Goal: Transaction & Acquisition: Purchase product/service

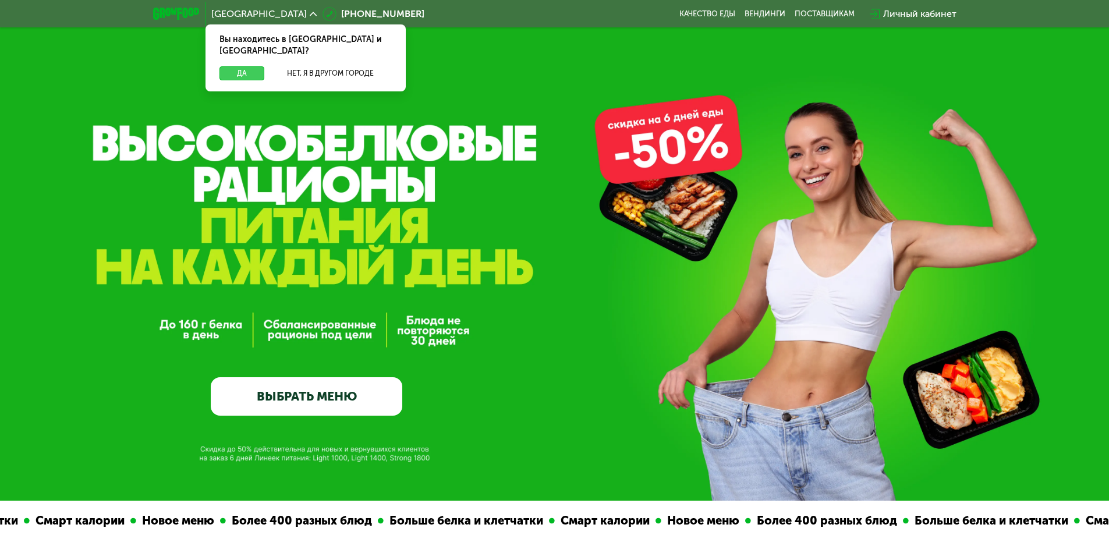
click at [247, 66] on button "Да" at bounding box center [242, 73] width 45 height 14
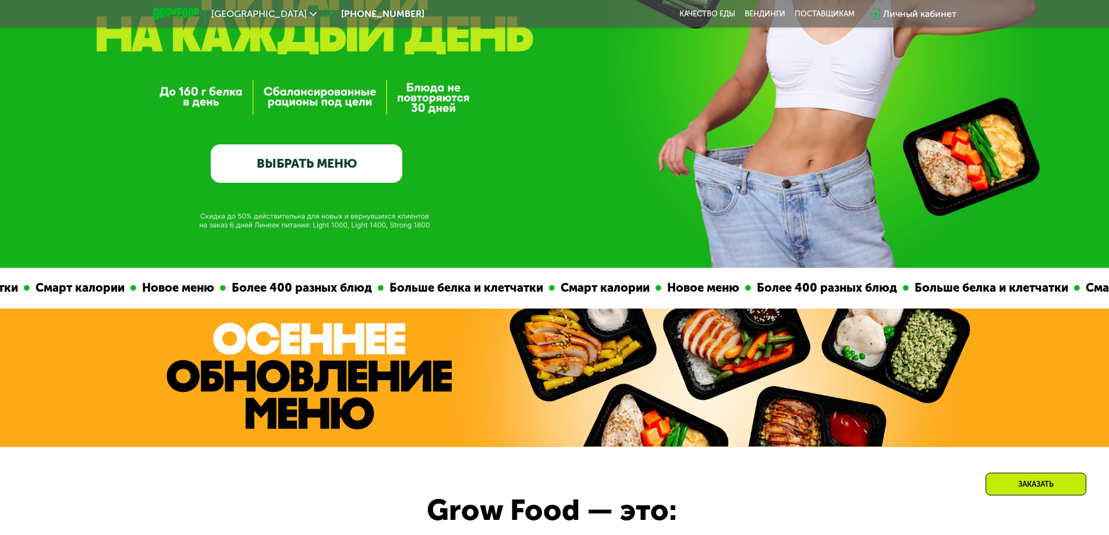
click at [381, 166] on link "ВЫБРАТЬ МЕНЮ" at bounding box center [307, 163] width 192 height 38
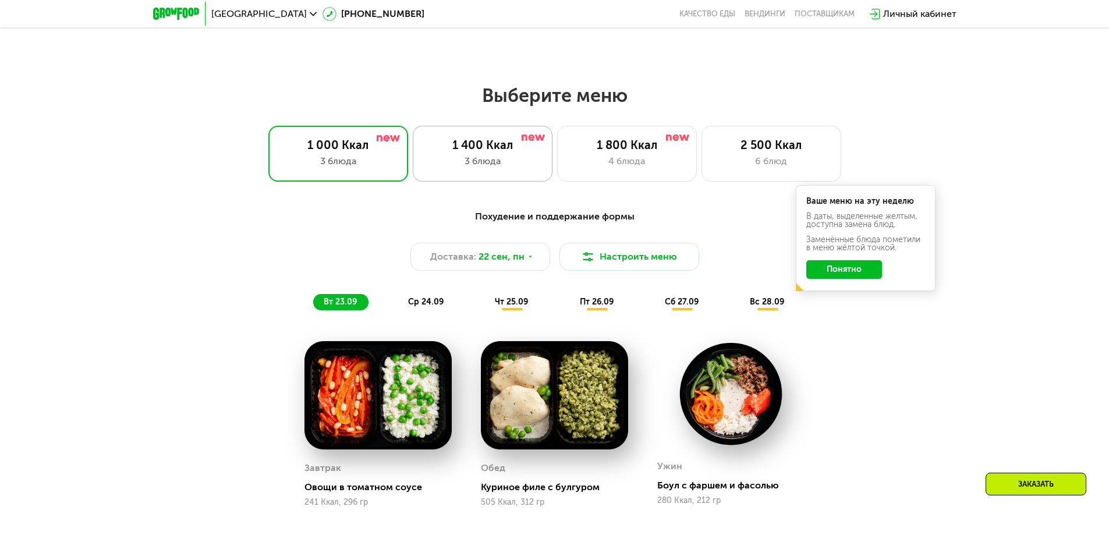
scroll to position [907, 0]
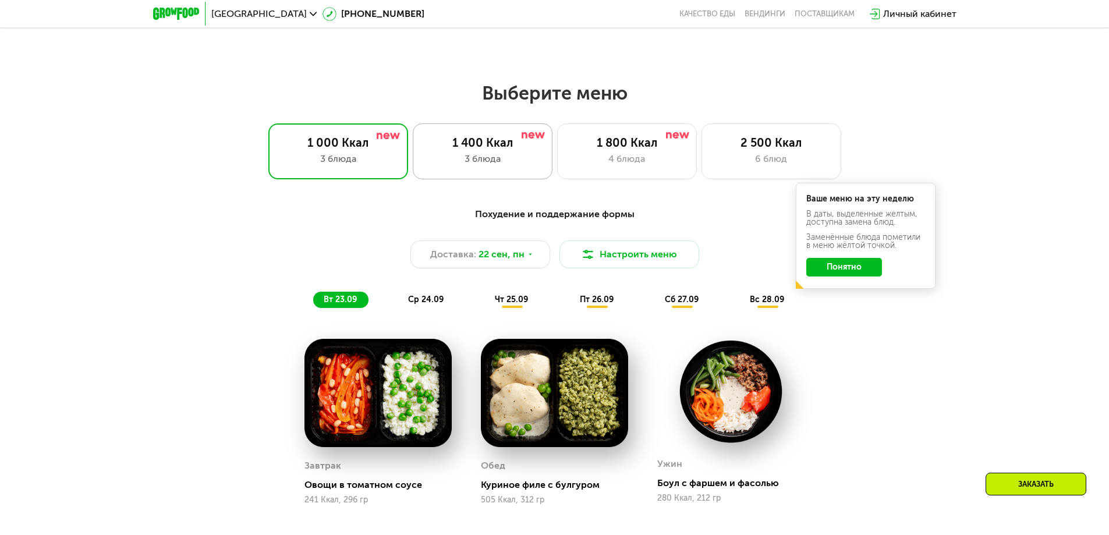
click at [496, 166] on div "3 блюда" at bounding box center [482, 159] width 115 height 14
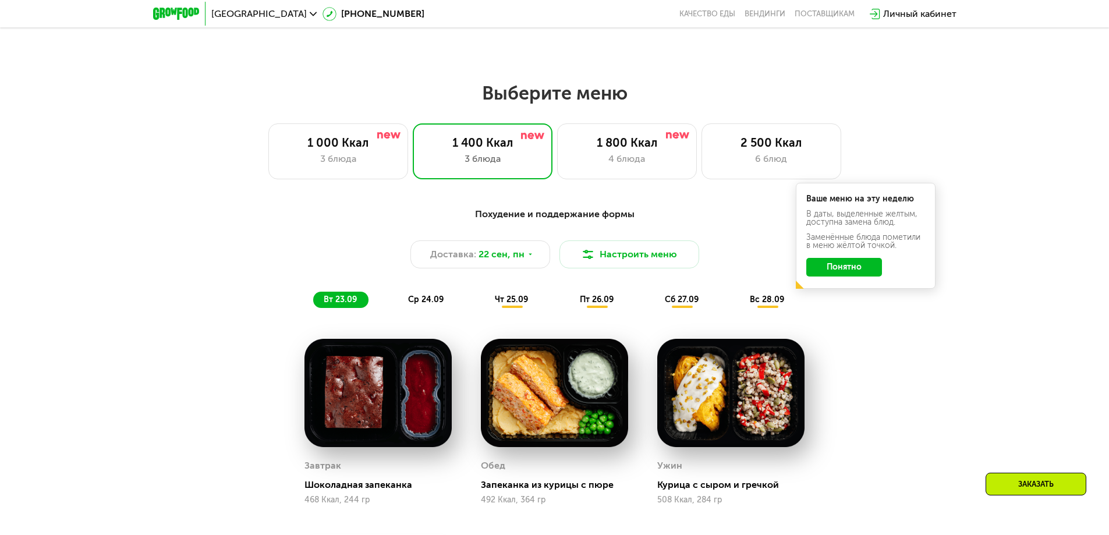
click at [844, 274] on button "Понятно" at bounding box center [844, 267] width 76 height 19
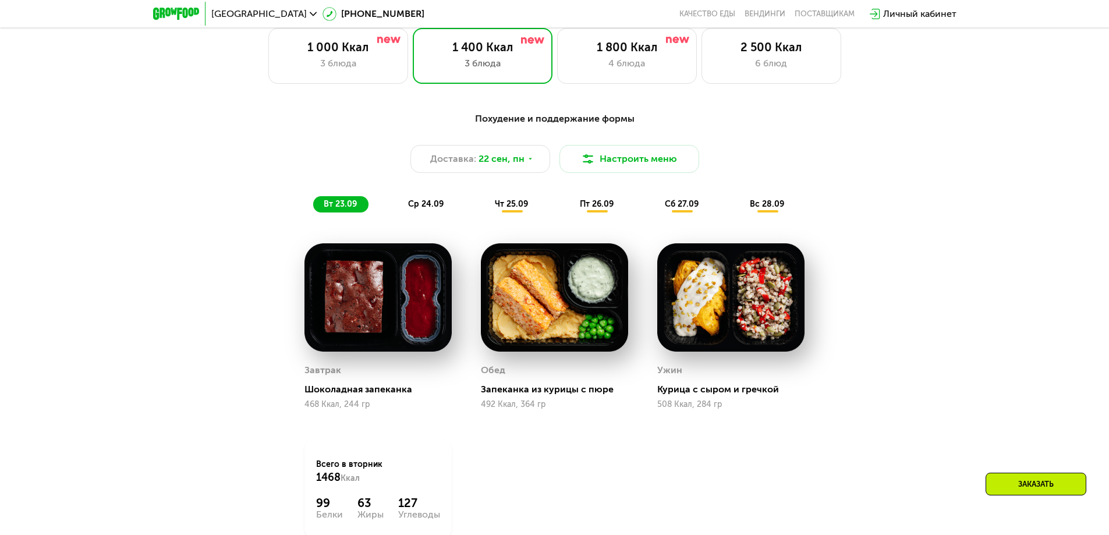
scroll to position [1024, 0]
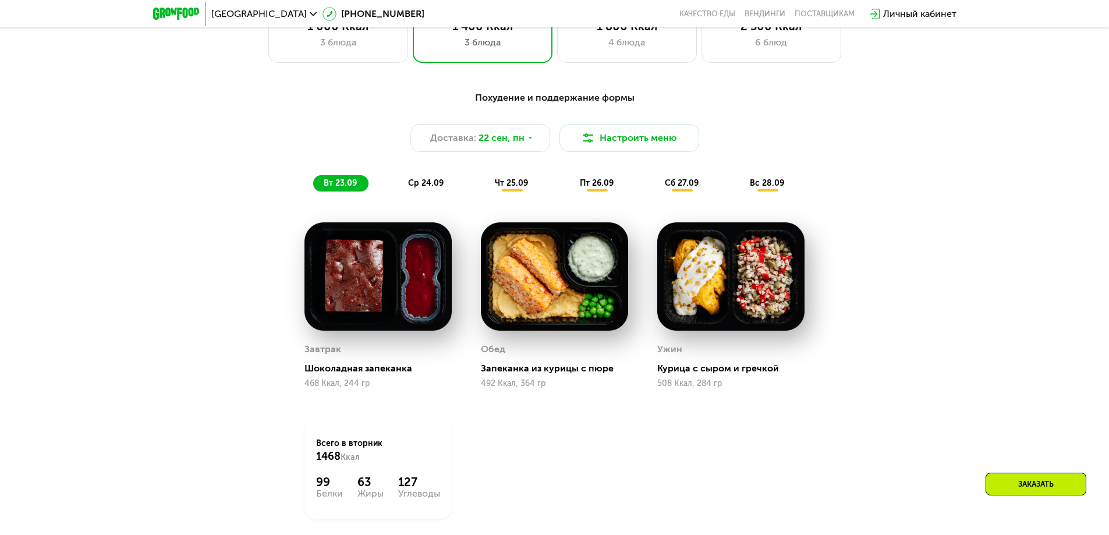
click at [433, 185] on span "ср 24.09" at bounding box center [426, 183] width 36 height 10
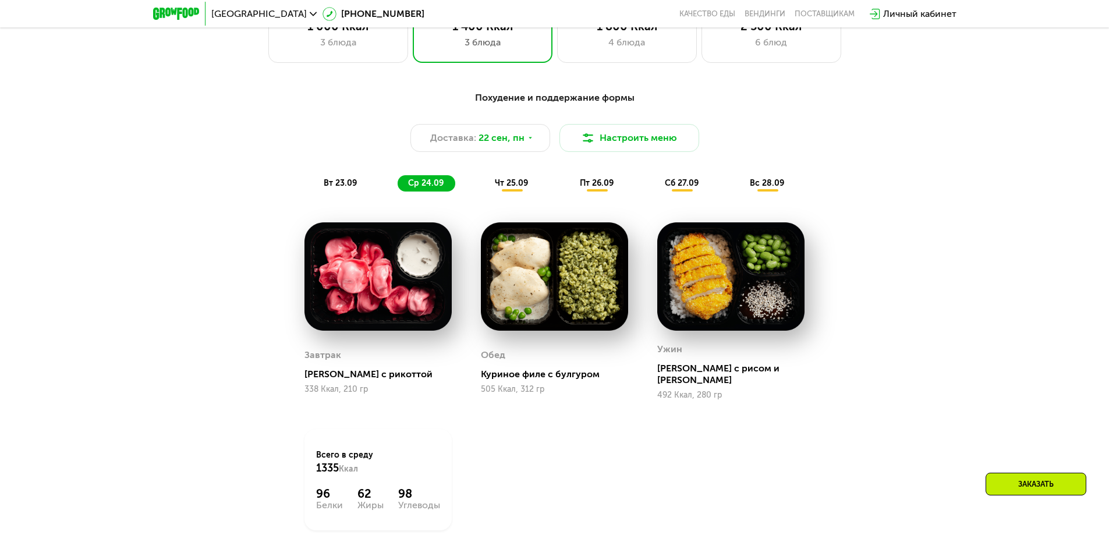
click at [502, 188] on span "чт 25.09" at bounding box center [511, 183] width 33 height 10
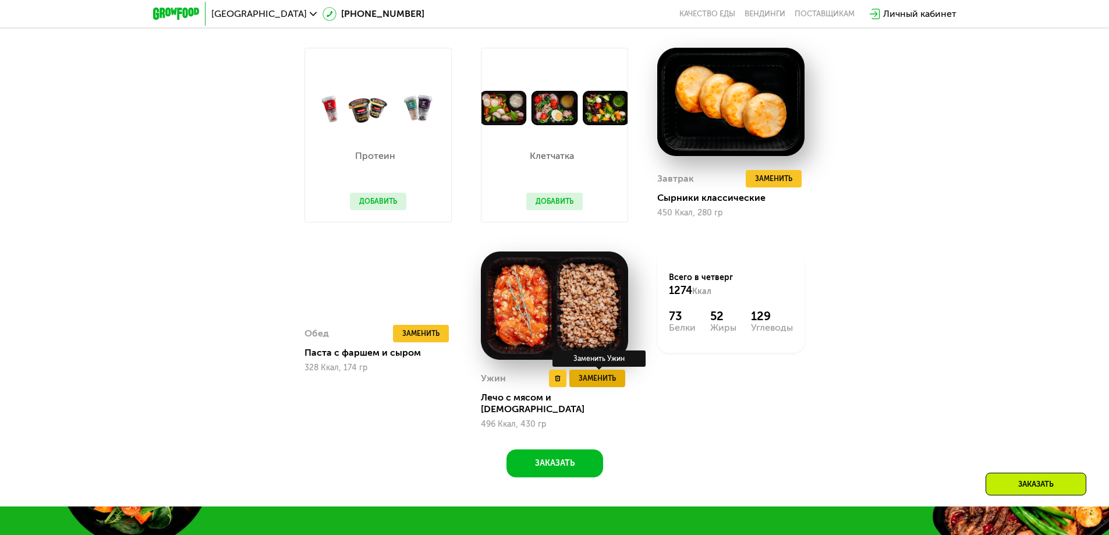
scroll to position [1140, 0]
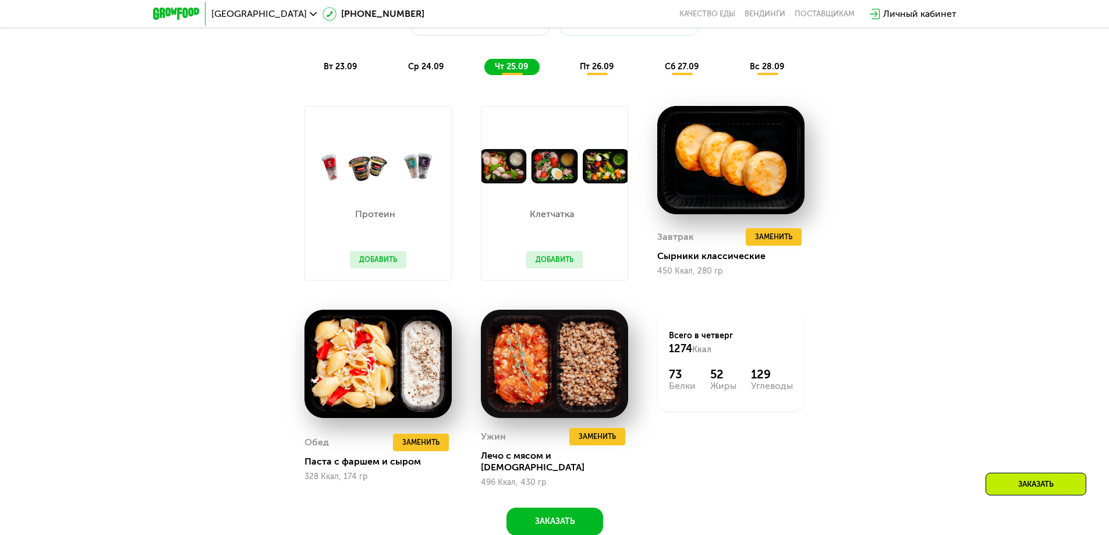
click at [589, 72] on span "пт 26.09" at bounding box center [597, 67] width 34 height 10
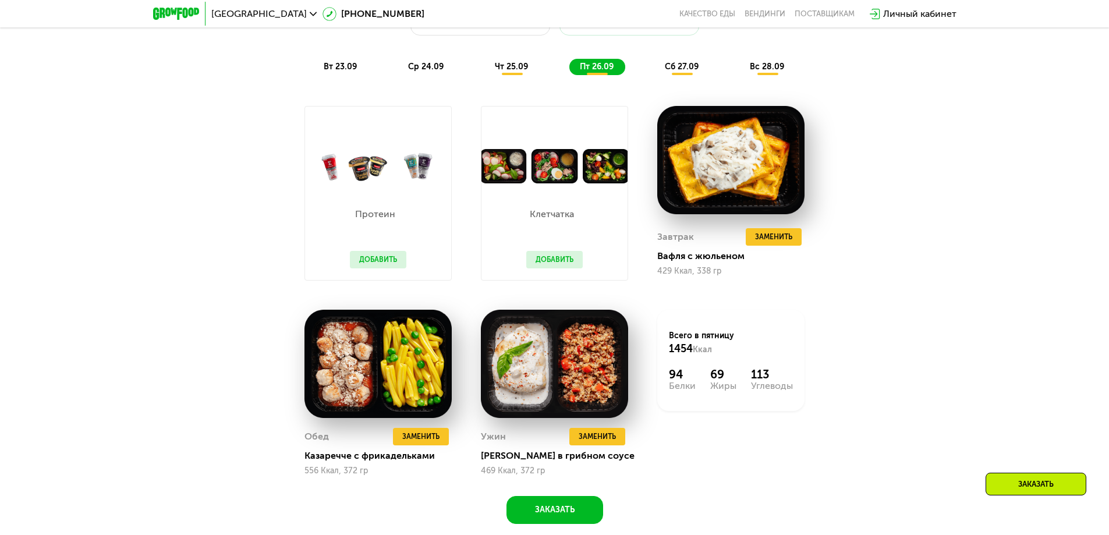
click at [672, 71] on span "сб 27.09" at bounding box center [682, 67] width 34 height 10
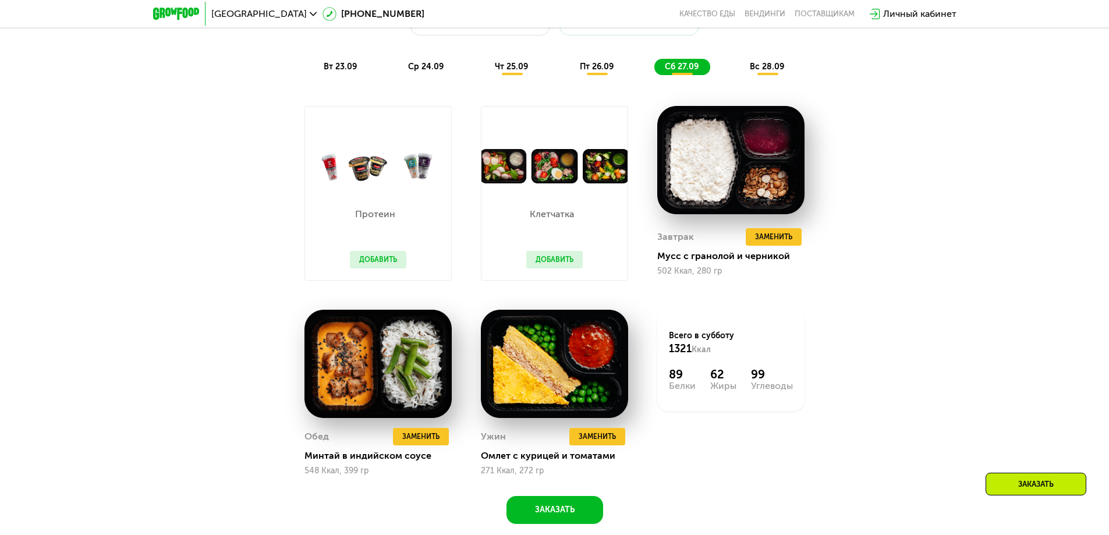
click at [763, 72] on span "вс 28.09" at bounding box center [767, 67] width 34 height 10
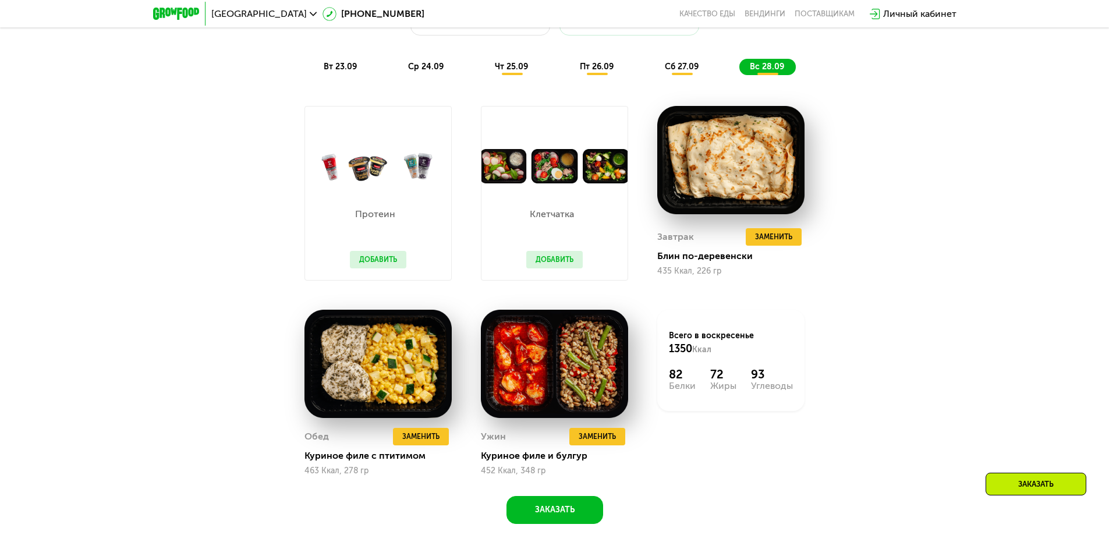
click at [692, 68] on span "сб 27.09" at bounding box center [682, 67] width 34 height 10
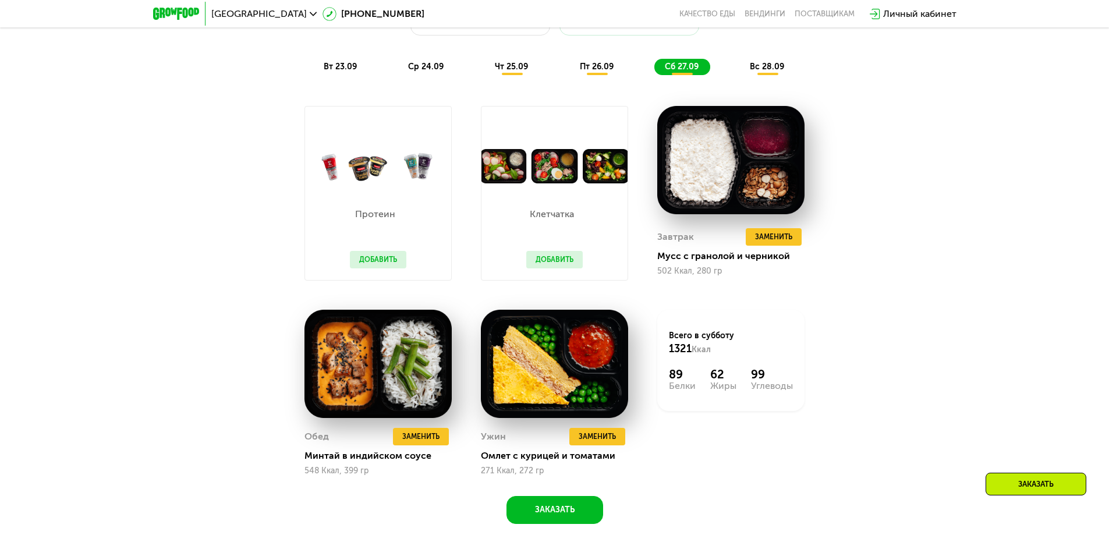
click at [759, 72] on span "вс 28.09" at bounding box center [767, 67] width 34 height 10
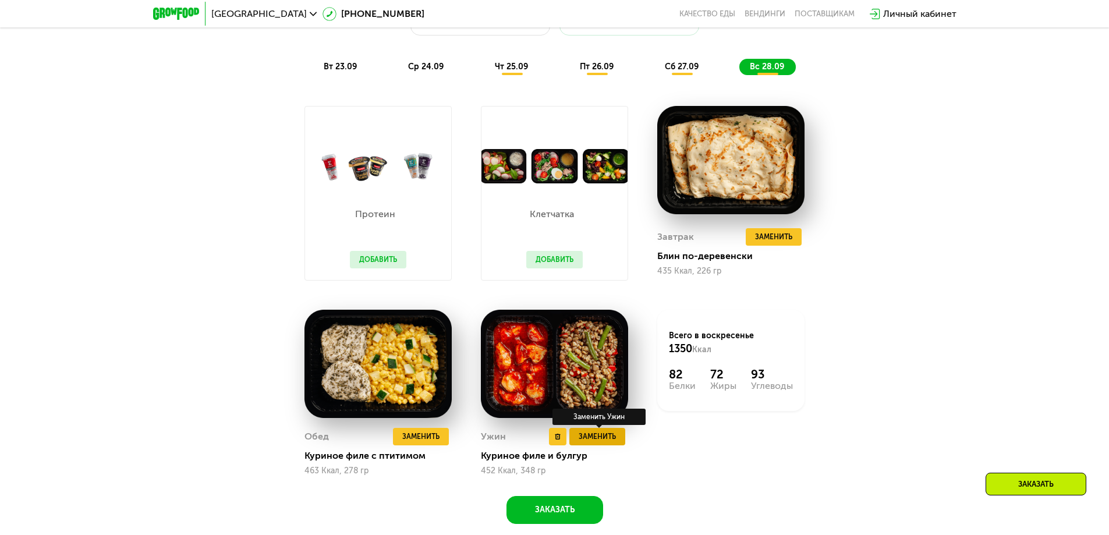
click at [603, 438] on span "Заменить" at bounding box center [597, 437] width 37 height 12
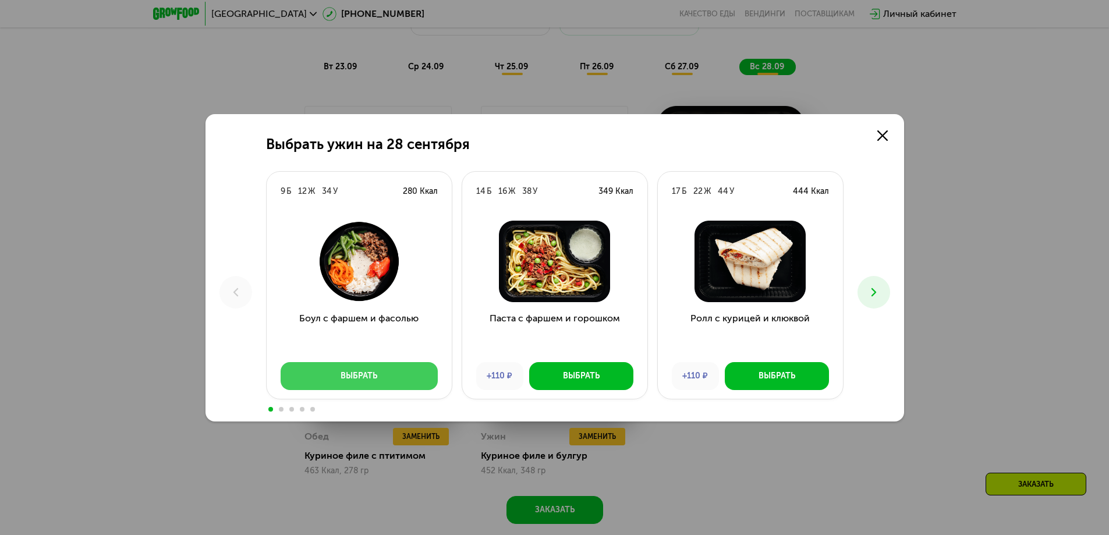
click at [424, 376] on button "Выбрать" at bounding box center [359, 376] width 157 height 28
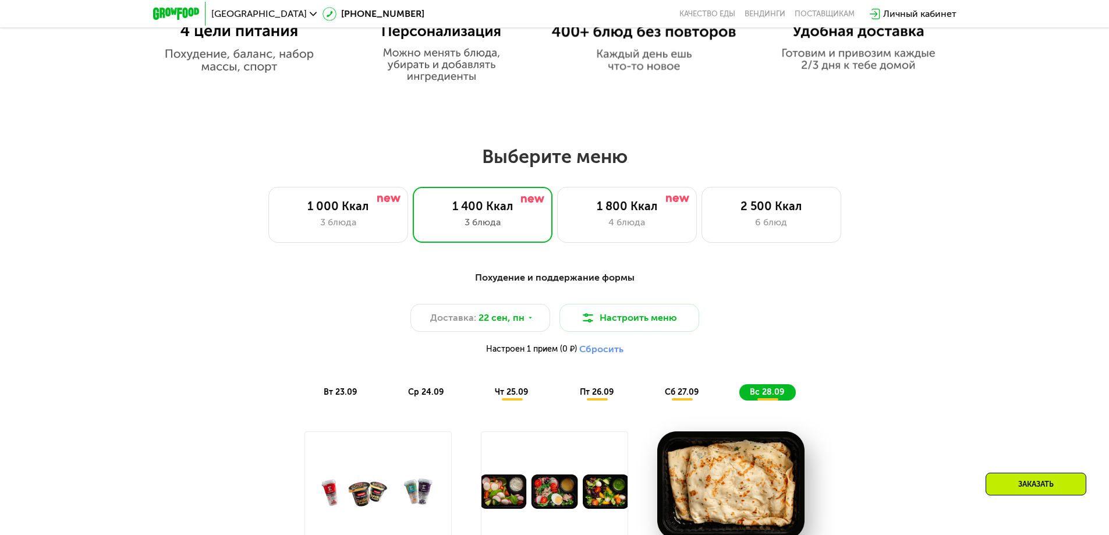
scroll to position [791, 0]
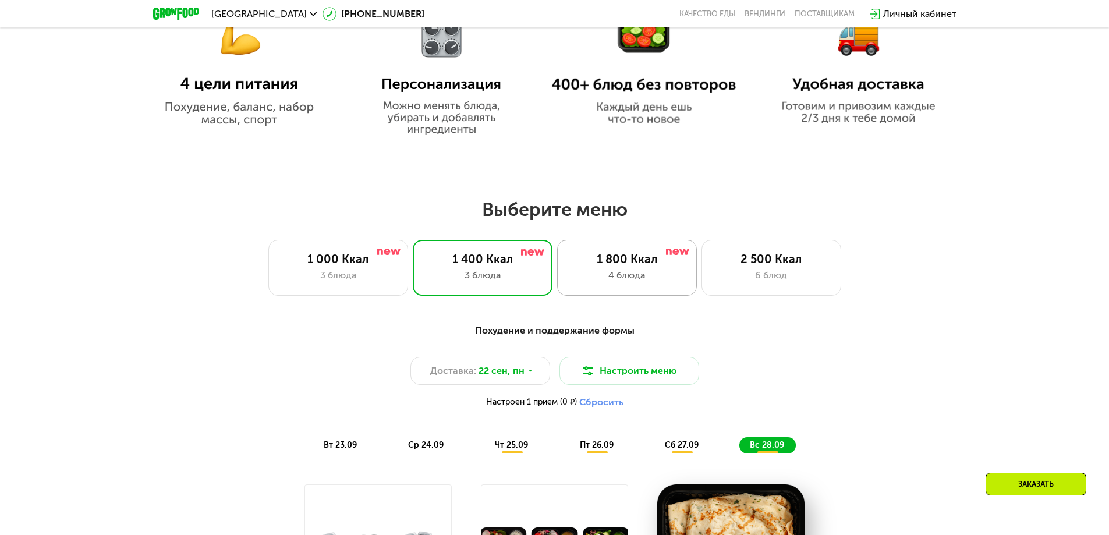
click at [638, 282] on div "4 блюда" at bounding box center [626, 275] width 115 height 14
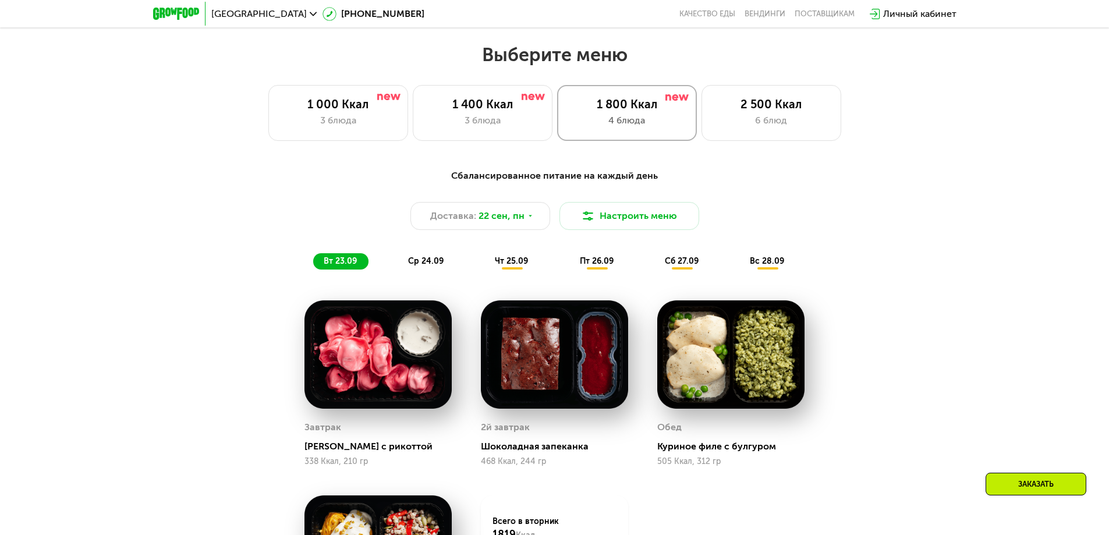
scroll to position [965, 0]
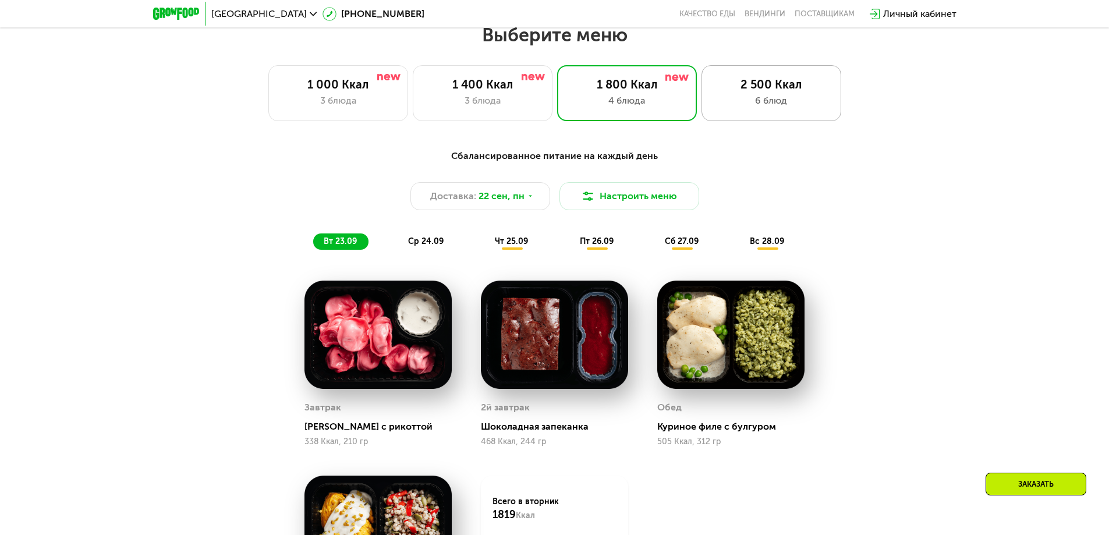
click at [757, 105] on div "6 блюд" at bounding box center [771, 101] width 115 height 14
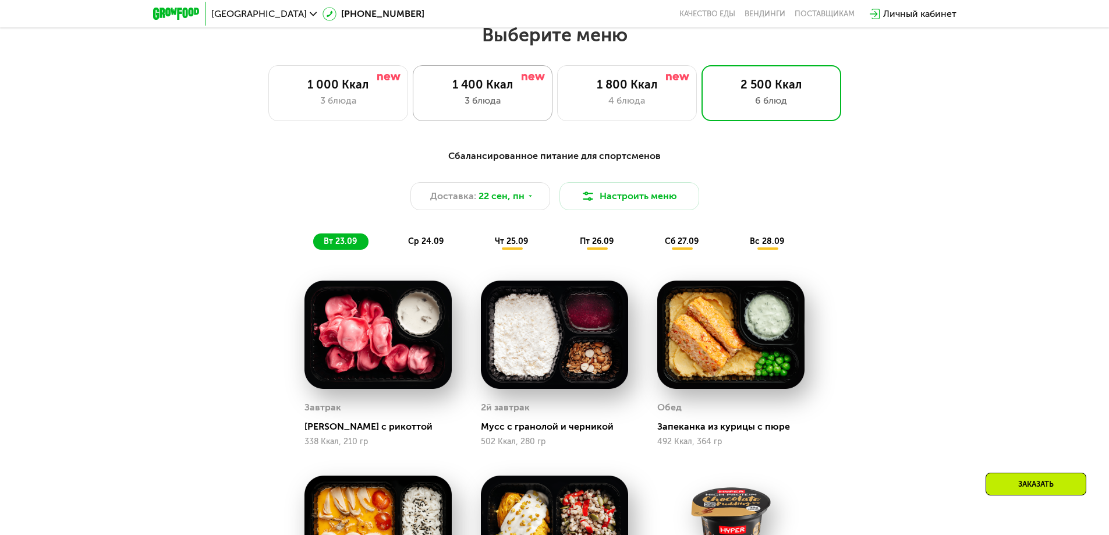
click at [541, 119] on div "1 400 Ккал 3 блюда" at bounding box center [483, 93] width 140 height 56
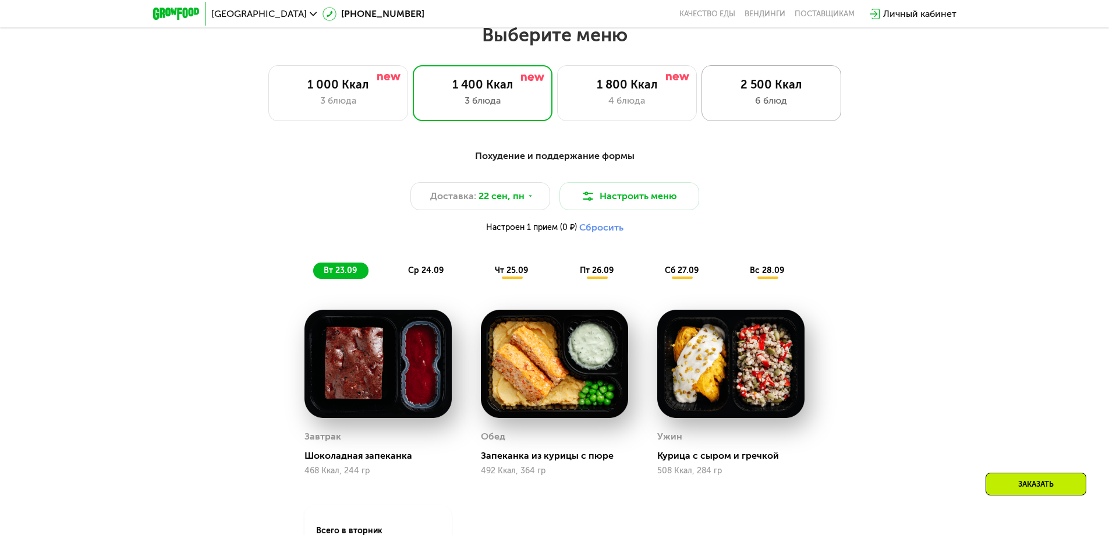
click at [737, 114] on div "2 500 Ккал 6 блюд" at bounding box center [772, 93] width 140 height 56
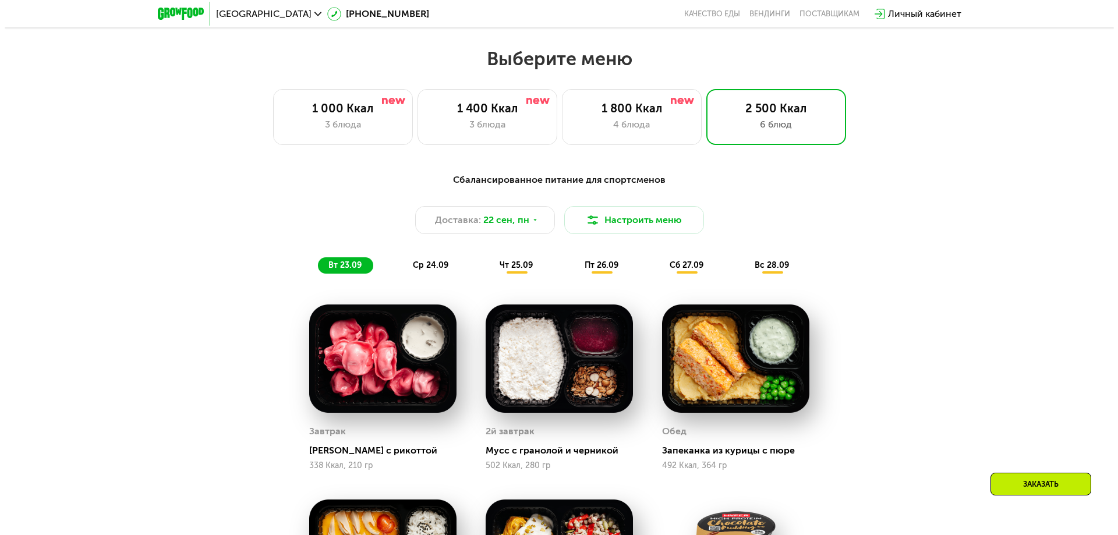
scroll to position [907, 0]
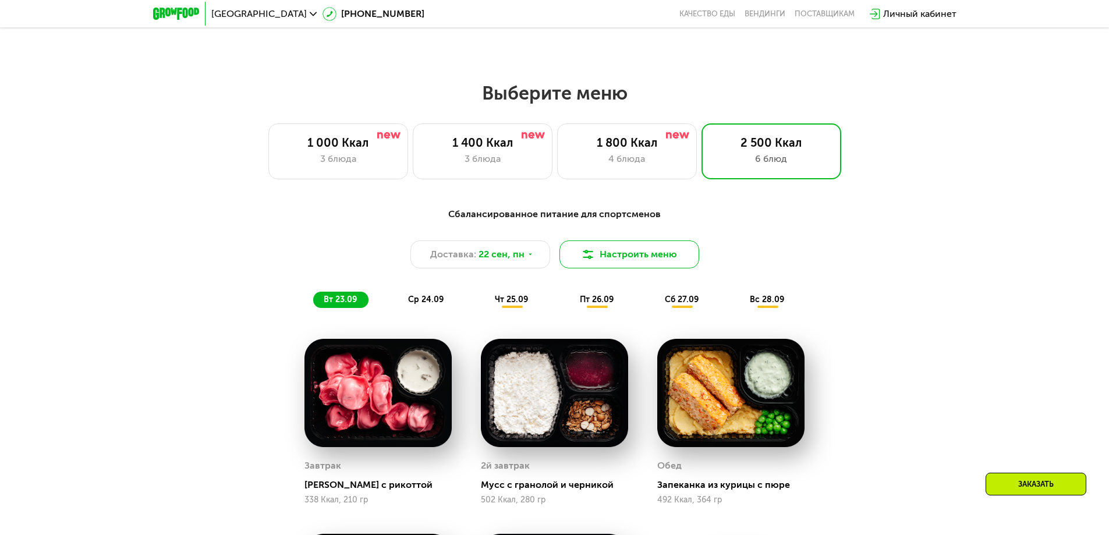
click at [633, 255] on button "Настроить меню" at bounding box center [630, 254] width 140 height 28
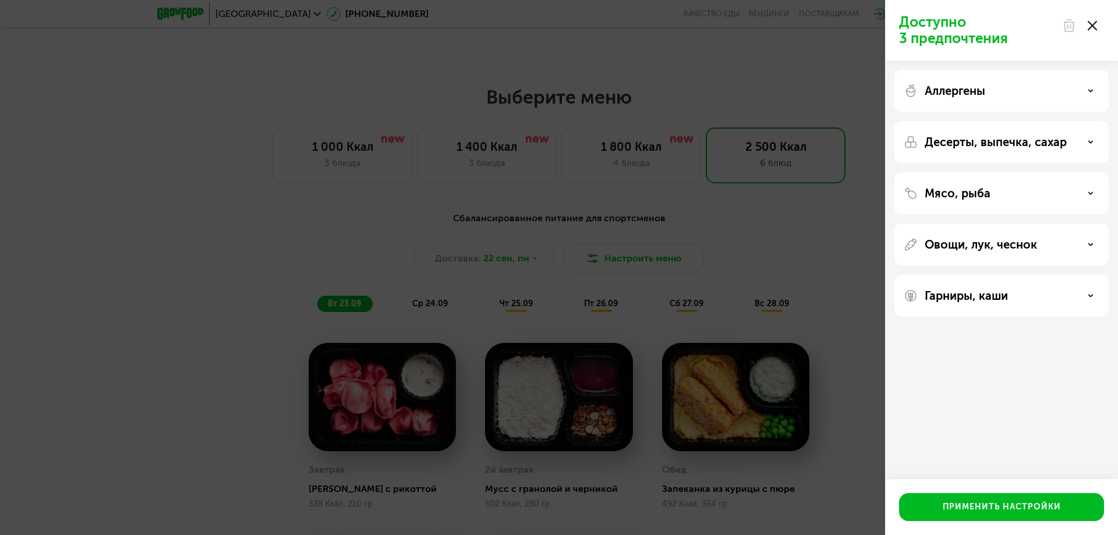
click at [1025, 292] on div "Гарниры, каши" at bounding box center [1002, 296] width 196 height 14
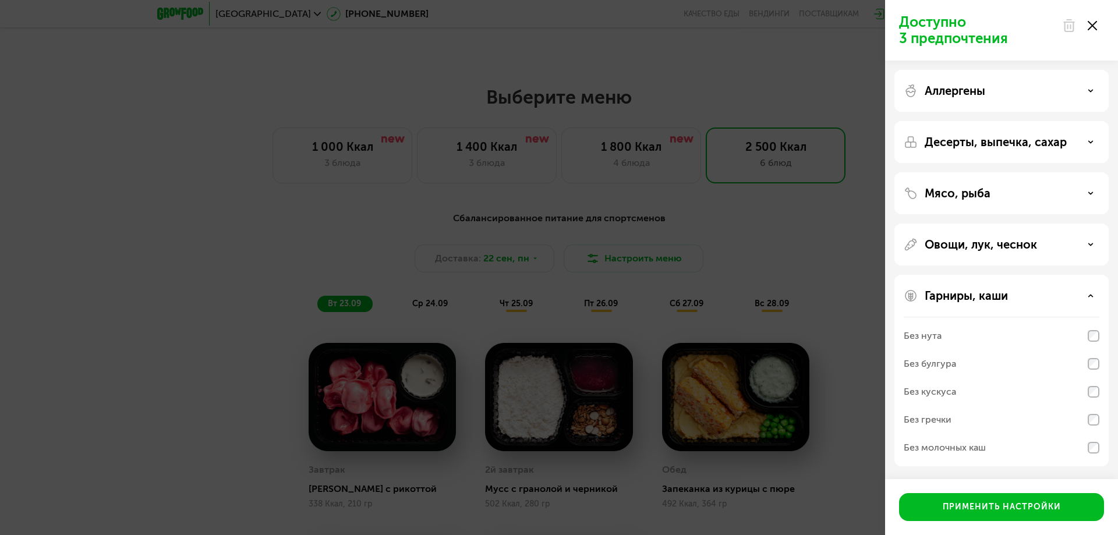
click at [996, 359] on div "Без булгура" at bounding box center [1002, 364] width 196 height 28
click at [1008, 303] on div "Гарниры, каши Без нута Без булгура Без кускуса Без гречки Без молочных каш" at bounding box center [1001, 371] width 214 height 192
click at [996, 293] on p "Гарниры, каши" at bounding box center [966, 296] width 83 height 14
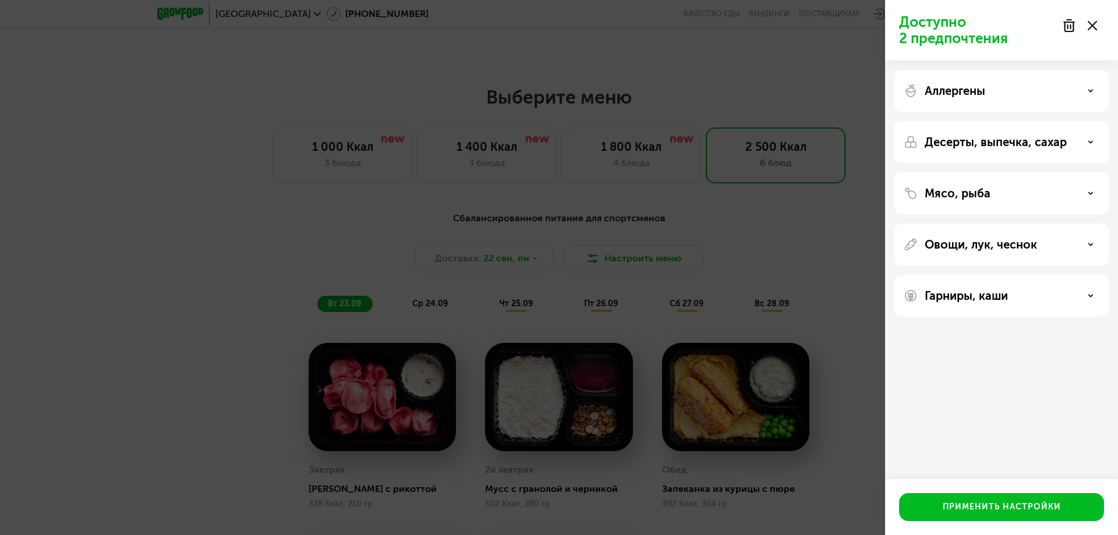
click at [1034, 247] on p "Овощи, лук, чеснок" at bounding box center [981, 245] width 112 height 14
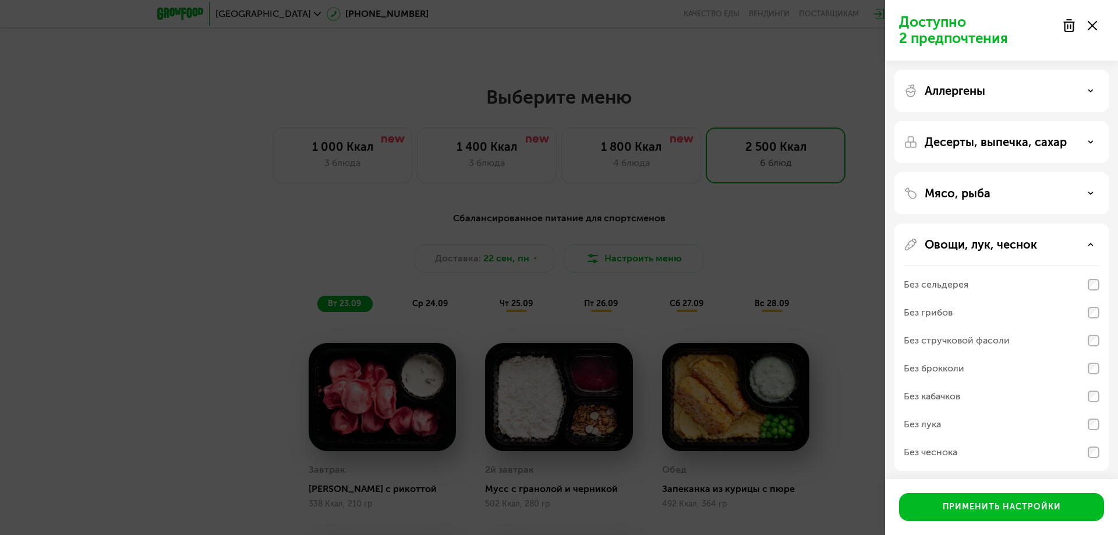
scroll to position [55, 0]
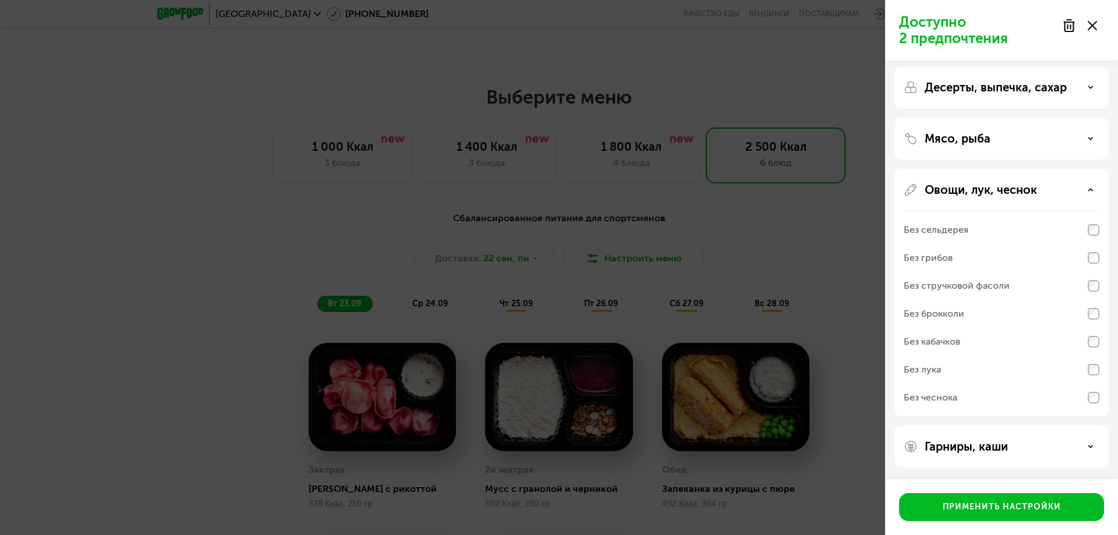
click at [982, 288] on div "Без стручковой фасоли" at bounding box center [957, 286] width 106 height 14
click at [1088, 189] on icon at bounding box center [1091, 190] width 6 height 6
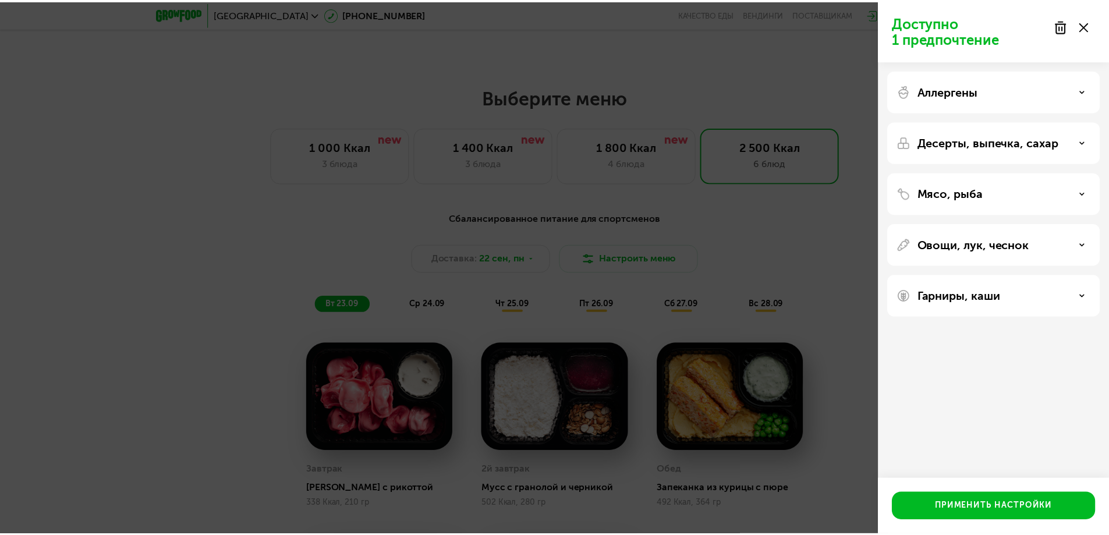
scroll to position [0, 0]
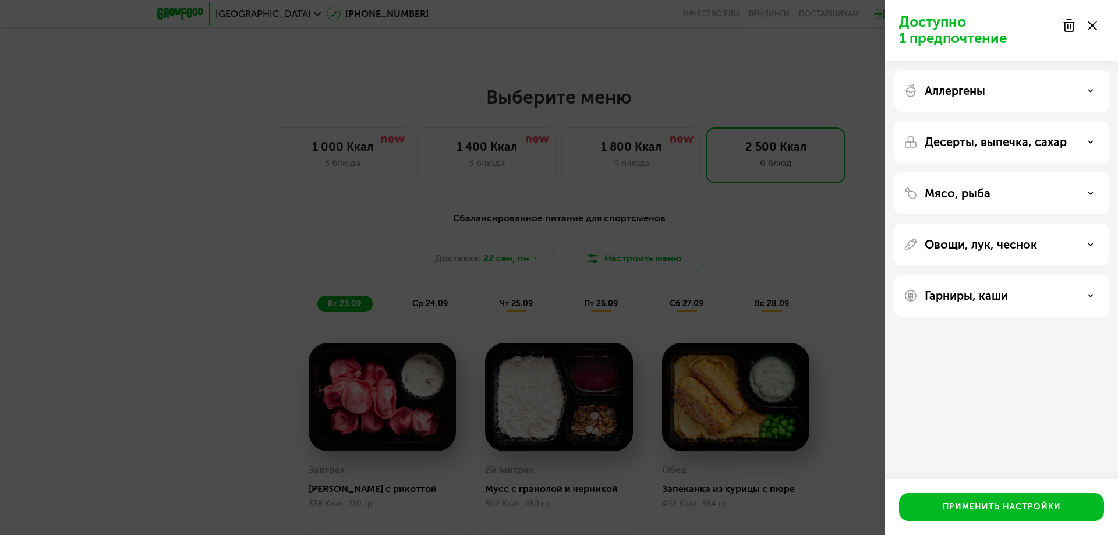
click at [1010, 199] on div "Мясо, рыба" at bounding box center [1002, 193] width 196 height 14
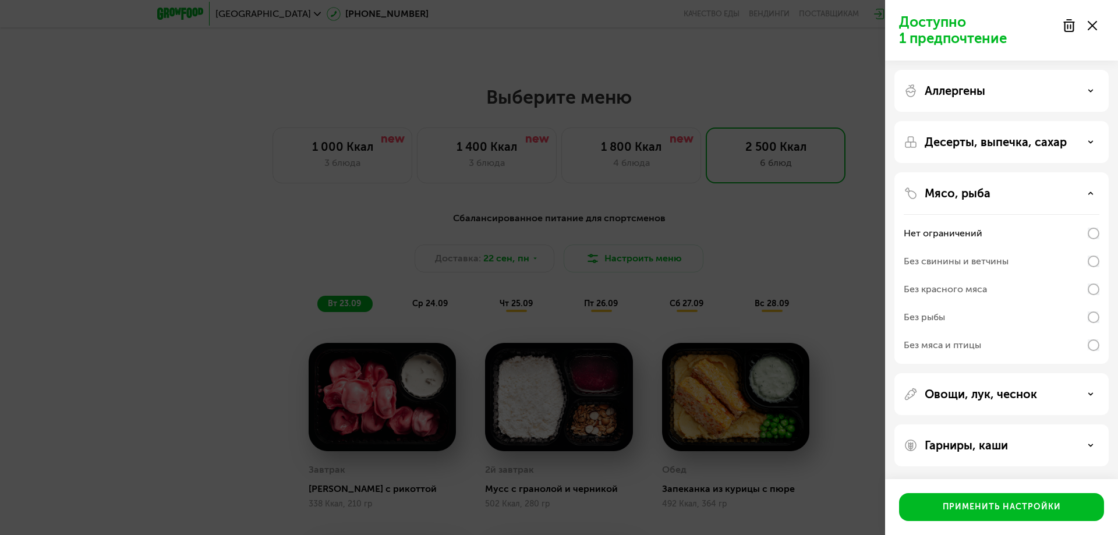
click at [1010, 199] on div "Мясо, рыба" at bounding box center [1002, 193] width 196 height 14
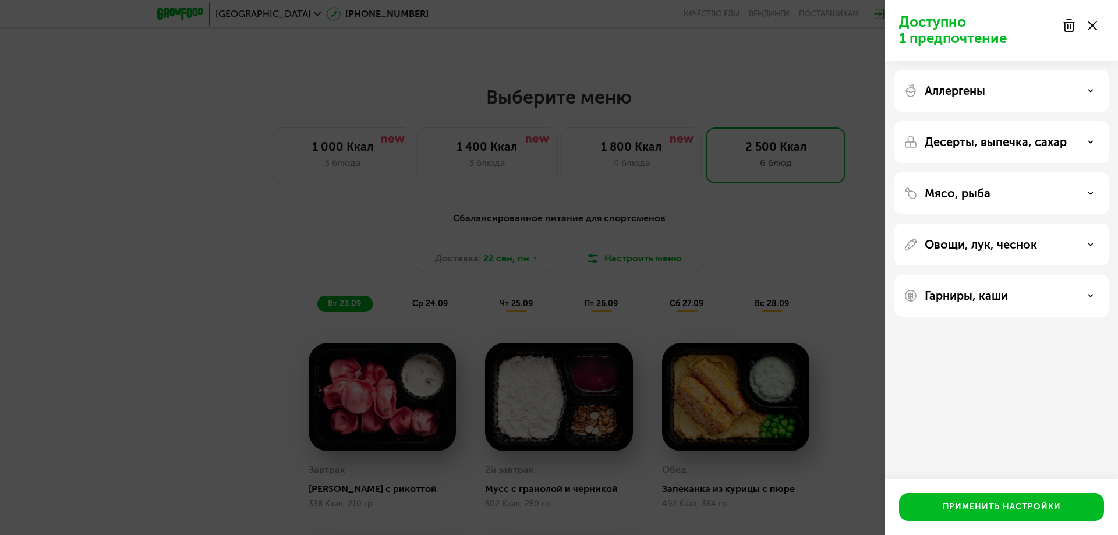
click at [999, 153] on div "Десерты, выпечка, сахар" at bounding box center [1001, 142] width 214 height 42
click at [995, 146] on p "Десерты, выпечка, сахар" at bounding box center [996, 142] width 142 height 14
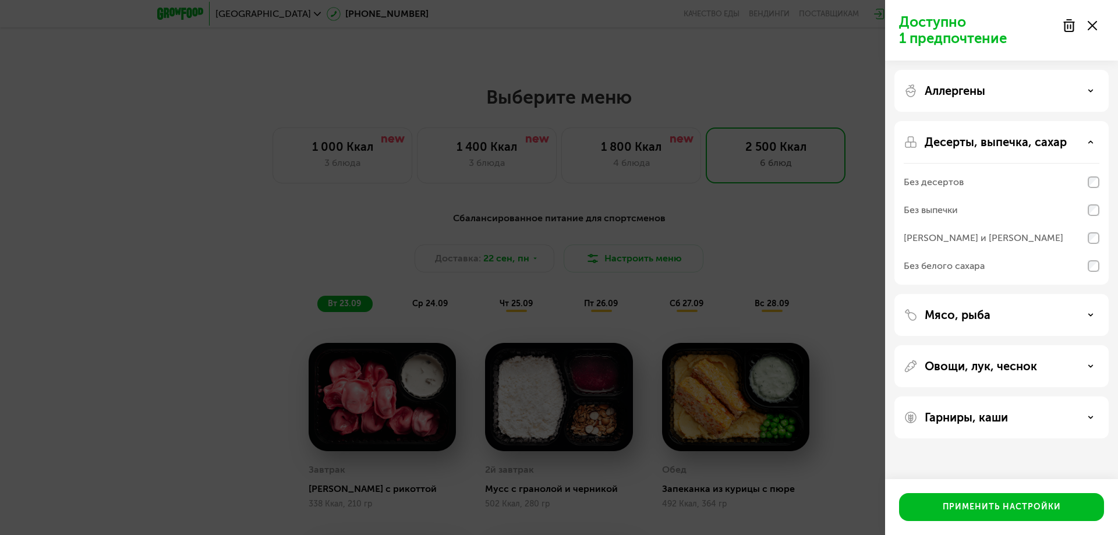
click at [997, 143] on p "Десерты, выпечка, сахар" at bounding box center [996, 142] width 142 height 14
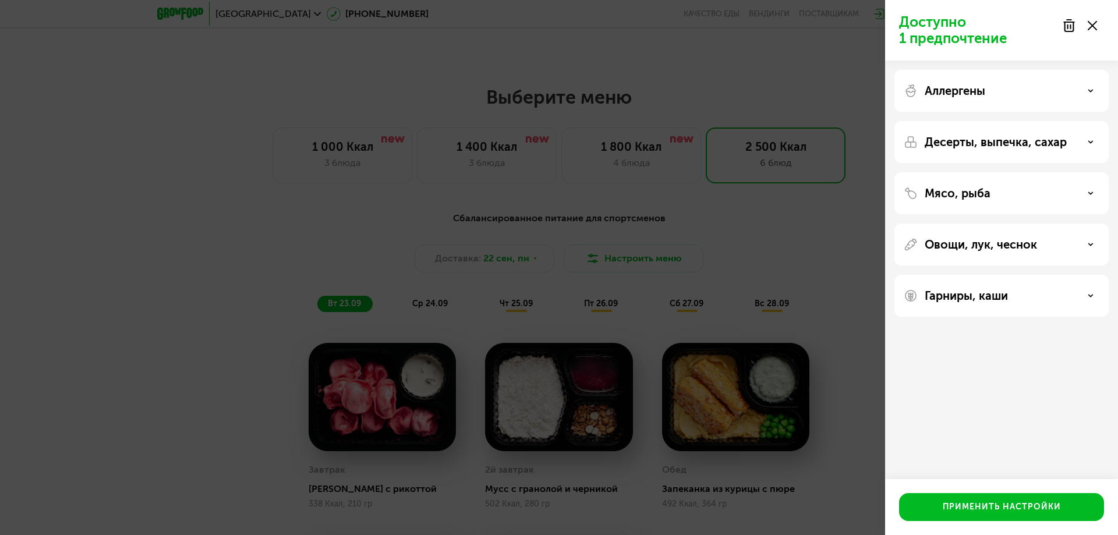
click at [988, 94] on div "Аллергены" at bounding box center [1002, 91] width 196 height 14
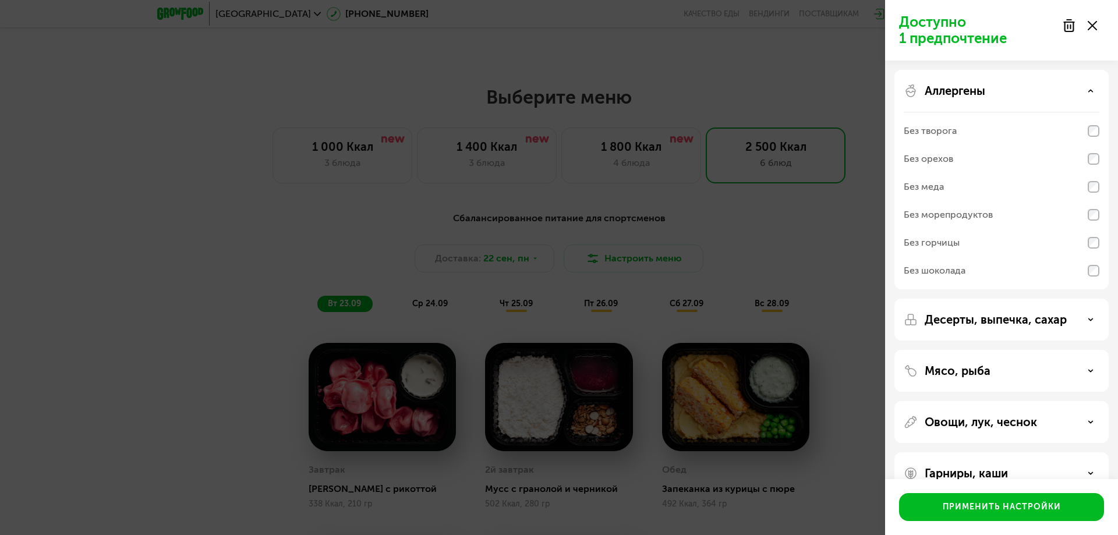
click at [988, 94] on div "Аллергены" at bounding box center [1002, 91] width 196 height 14
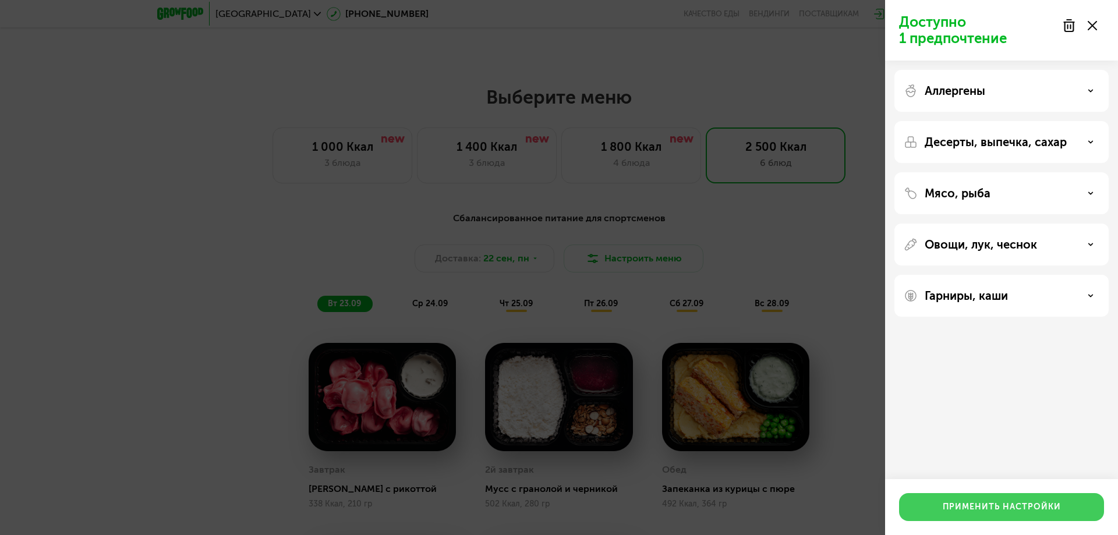
click at [973, 501] on div "Применить настройки" at bounding box center [1002, 507] width 118 height 12
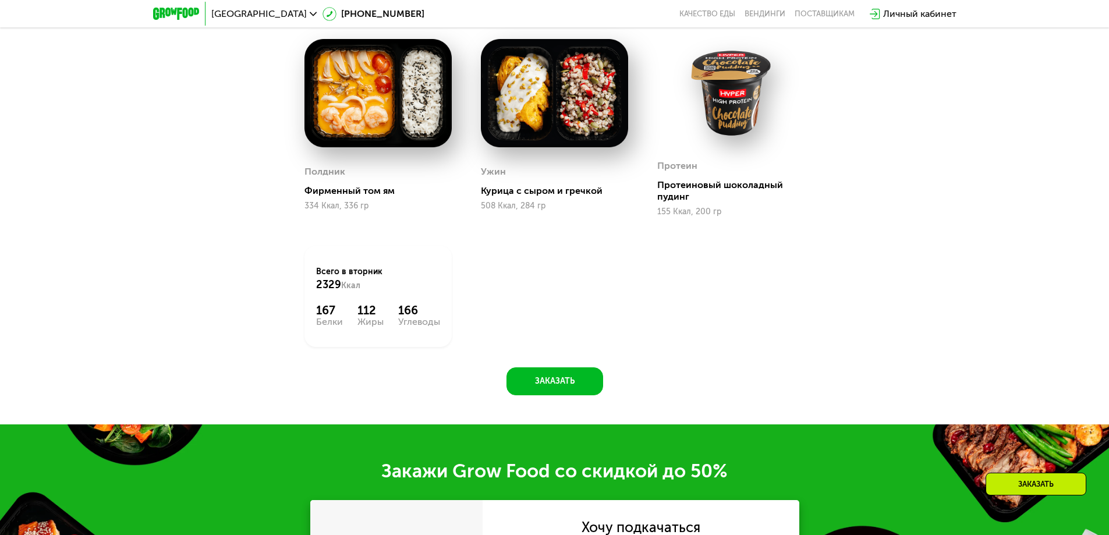
scroll to position [1722, 0]
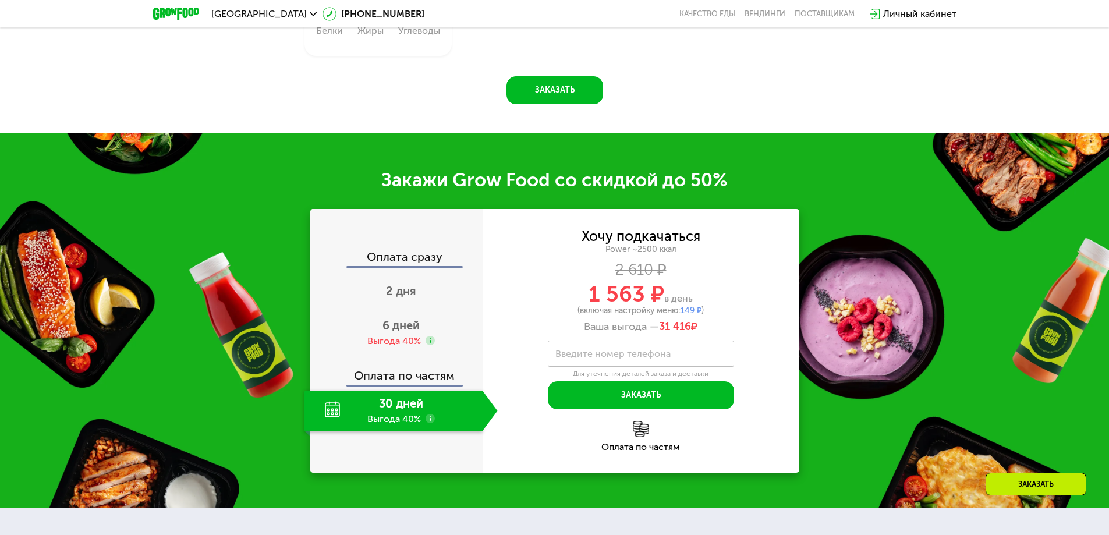
click at [429, 423] on use at bounding box center [430, 418] width 9 height 9
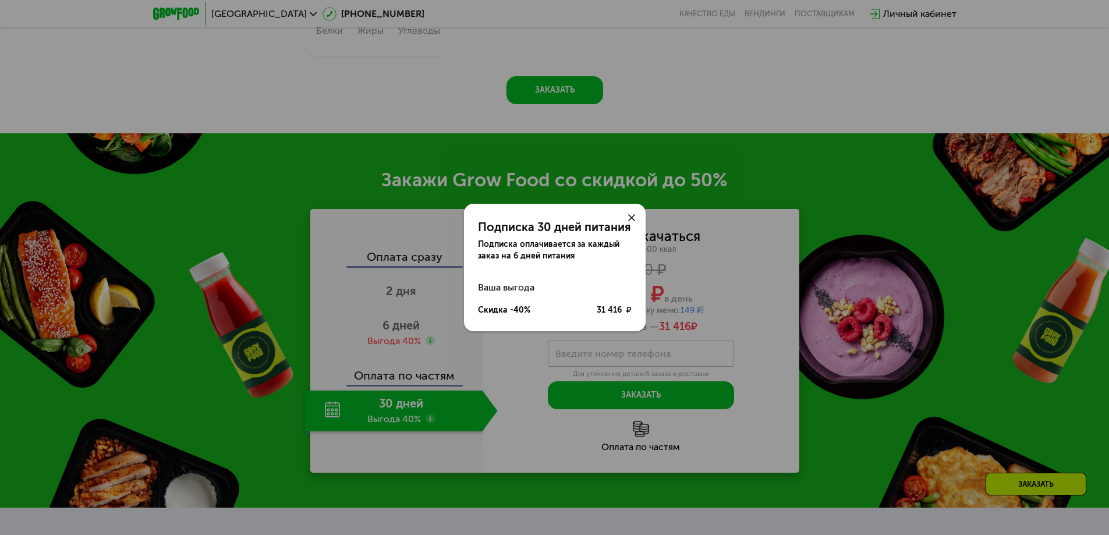
click at [627, 222] on div at bounding box center [632, 218] width 28 height 28
click at [631, 219] on use at bounding box center [631, 217] width 7 height 7
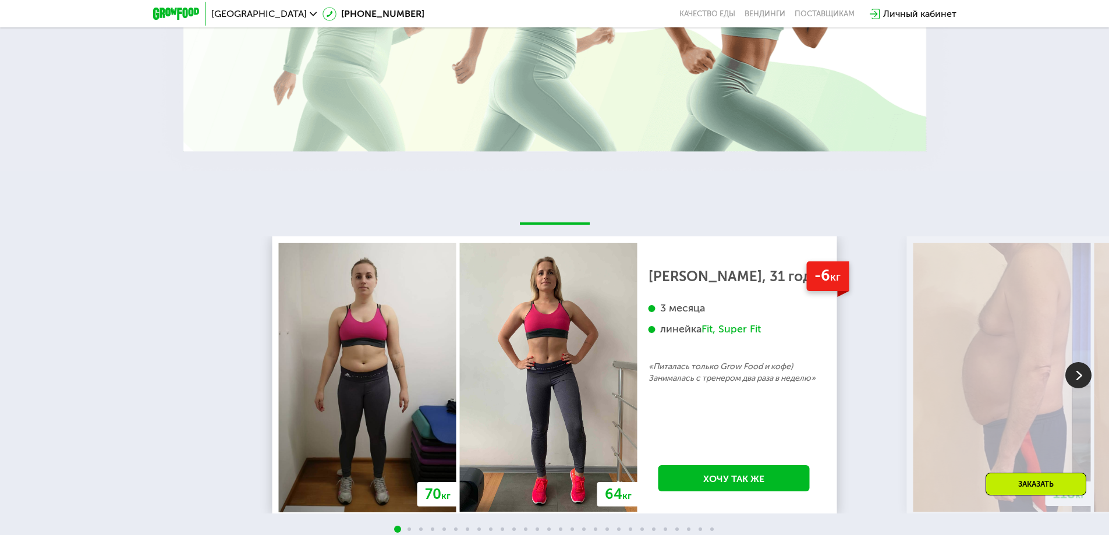
scroll to position [2712, 0]
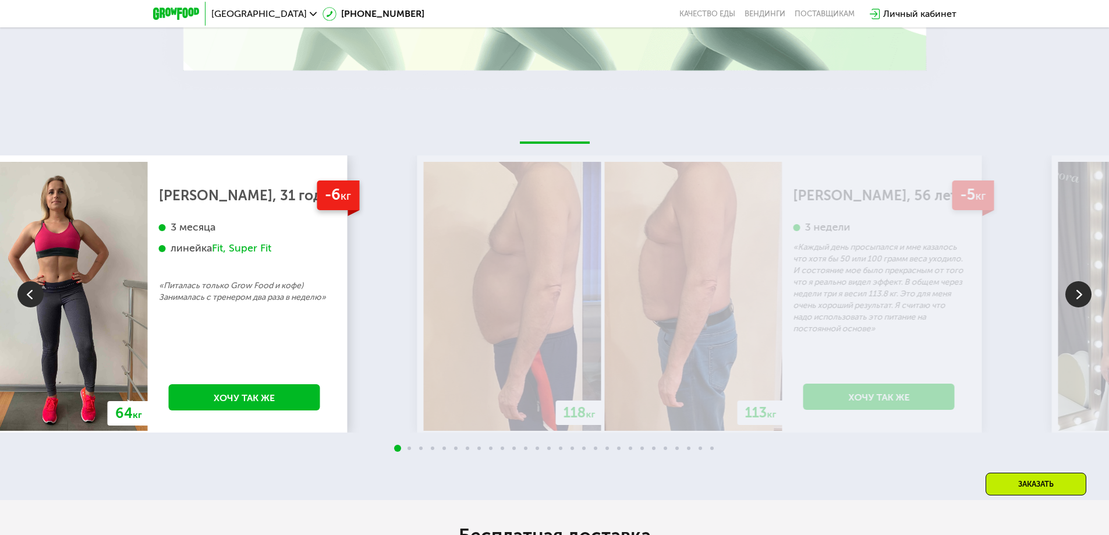
click at [356, 328] on div "70 кг 64 кг -6 кг [PERSON_NAME], 31 год 3 месяца линейка Fit, Super Fit «Питала…" at bounding box center [337, 293] width 1109 height 277
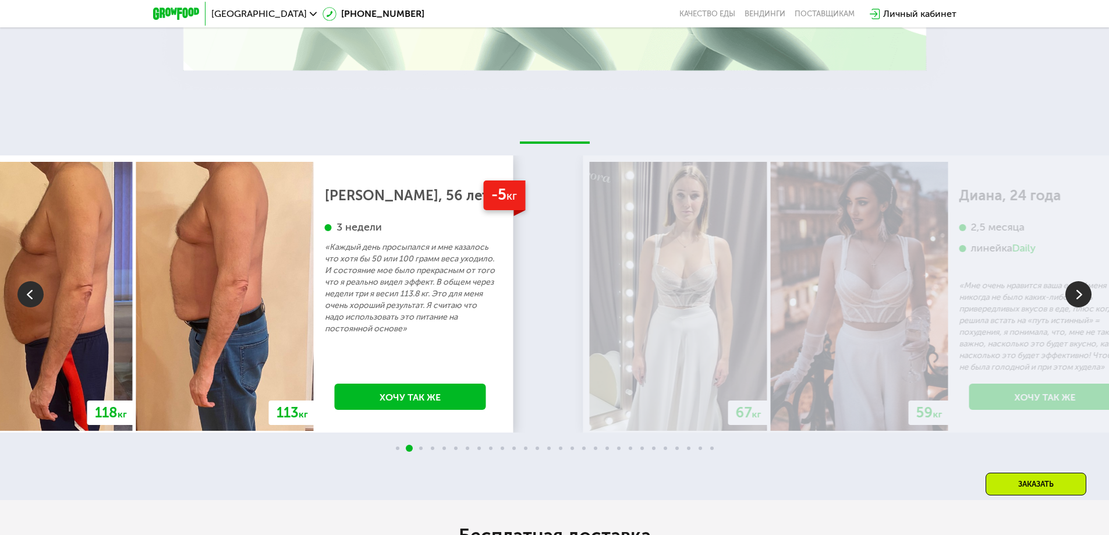
click at [487, 345] on div "-5 кг [PERSON_NAME], 56 лет 3 недели «Каждый день просыпался и мне казалось что…" at bounding box center [410, 296] width 193 height 269
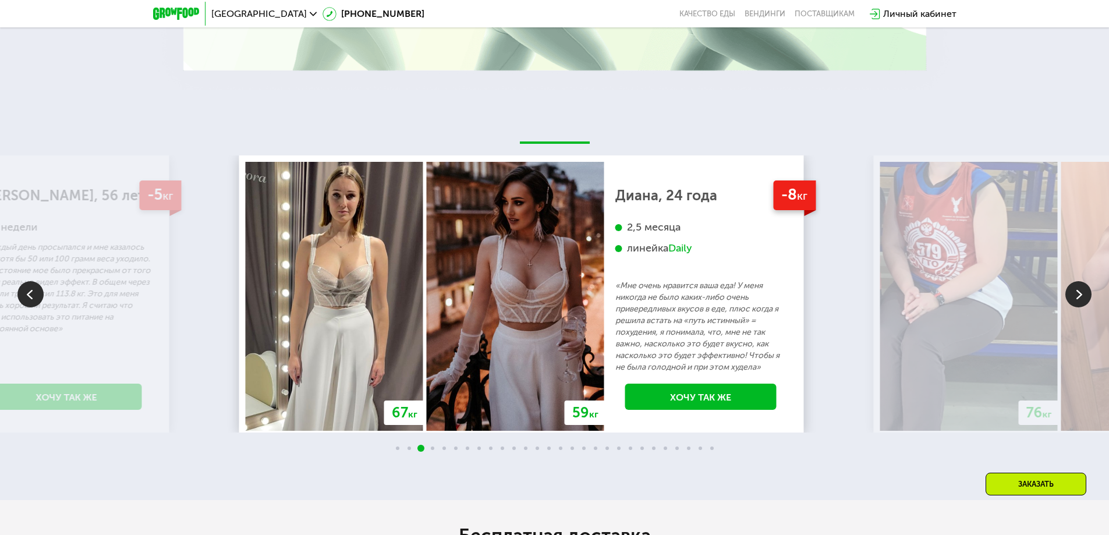
click at [615, 338] on p "«Мне очень нравится ваша еда! У меня никогда не было каких-либо очень привередл…" at bounding box center [700, 326] width 171 height 93
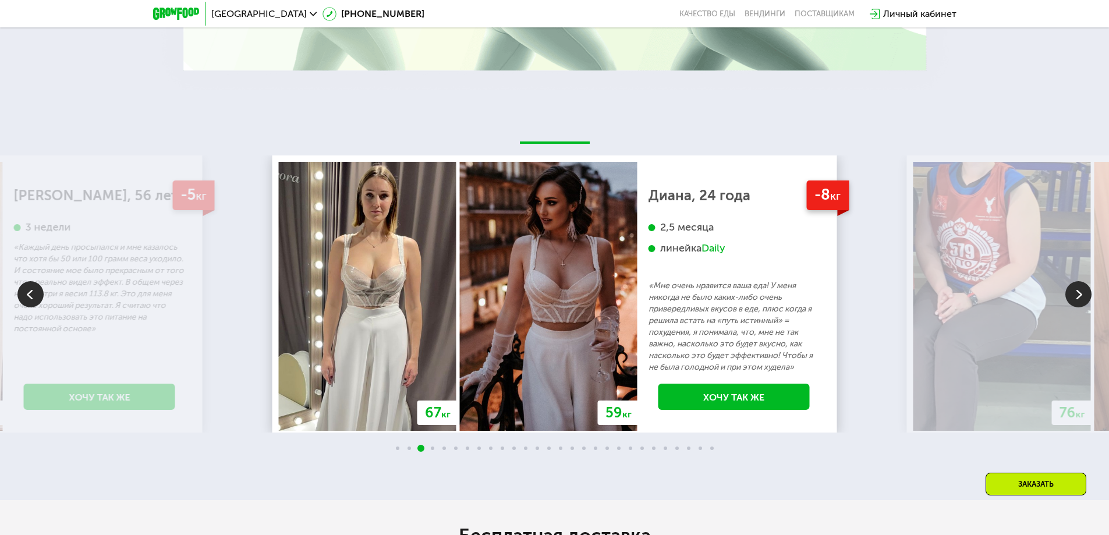
click at [638, 330] on div "-8 кг [PERSON_NAME], 24 года 2,5 месяца линейка Daily «Мне очень нравится ваша …" at bounding box center [734, 296] width 193 height 269
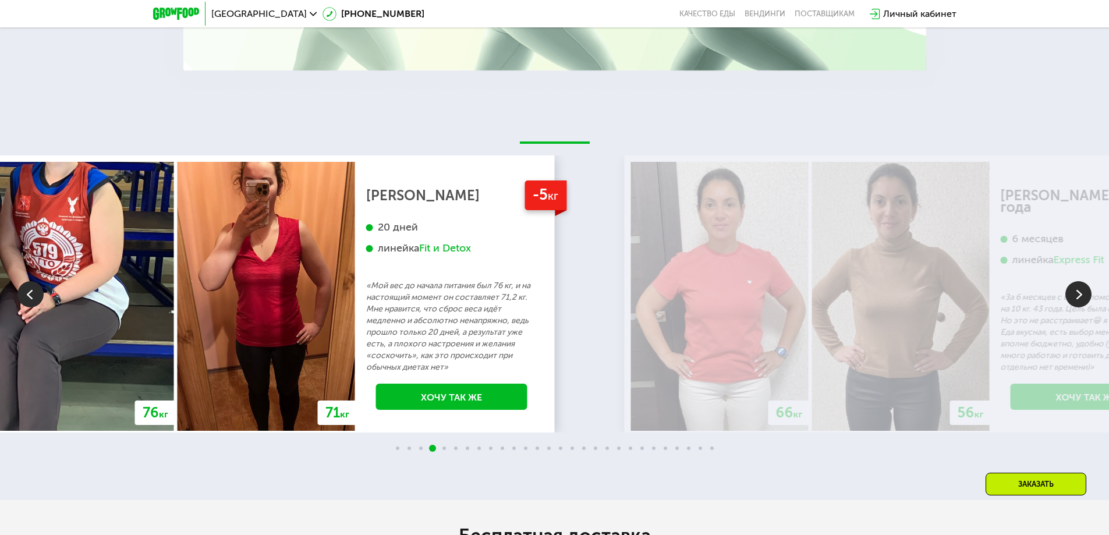
click at [366, 316] on p "«Мой вес до начала питания был 76 кг, и на настоящий момент он составляет 71,2 …" at bounding box center [451, 326] width 171 height 93
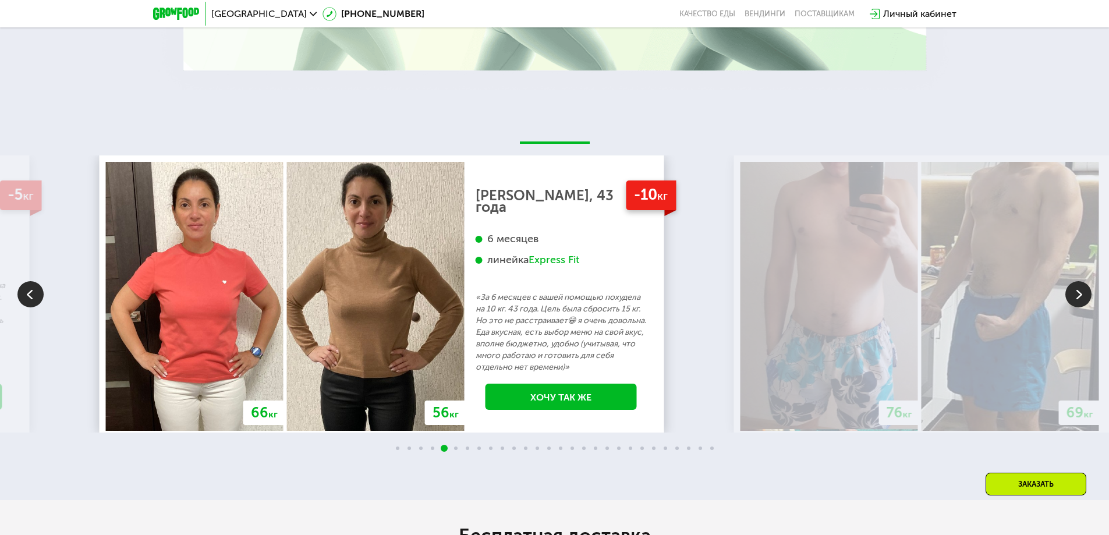
click at [476, 328] on p "«За 6 месяцев с вашей помощью похудела на 10 кг. 43 года. Цель была сбросить 15…" at bounding box center [561, 333] width 171 height 82
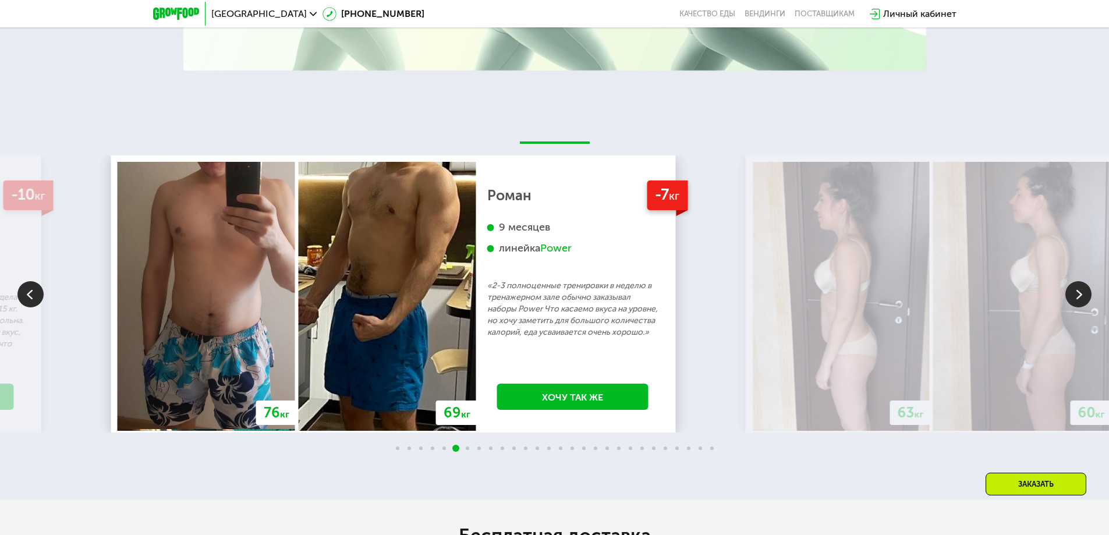
click at [487, 334] on p "«2-3 полноценные тренировки в неделю в тренажерном зале обычно заказывал наборы…" at bounding box center [572, 309] width 171 height 58
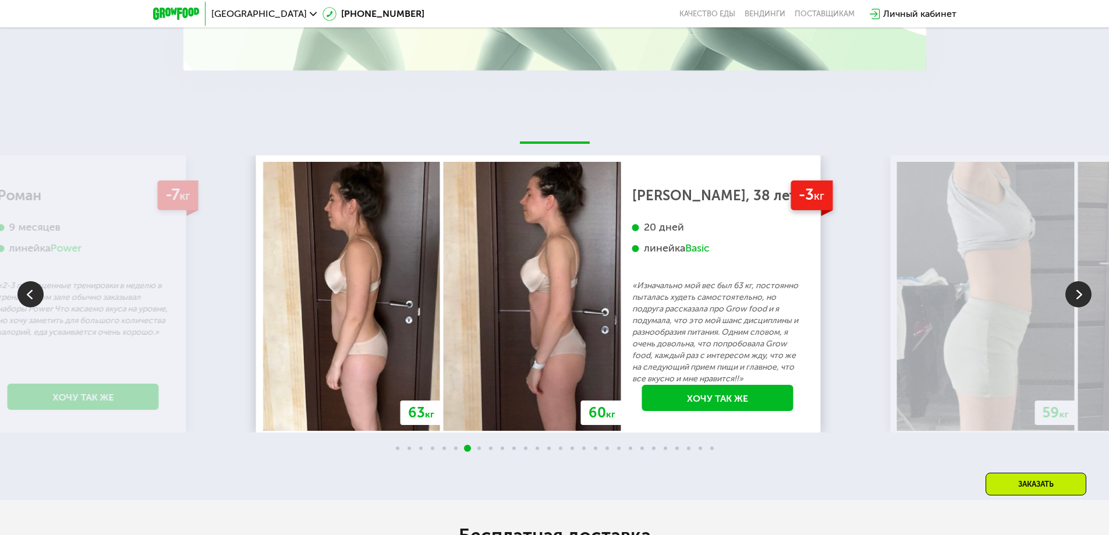
click at [632, 344] on p "«Изначально мой вес был 63 кг, постоянно пыталась худеть самостоятельно, но под…" at bounding box center [717, 332] width 171 height 105
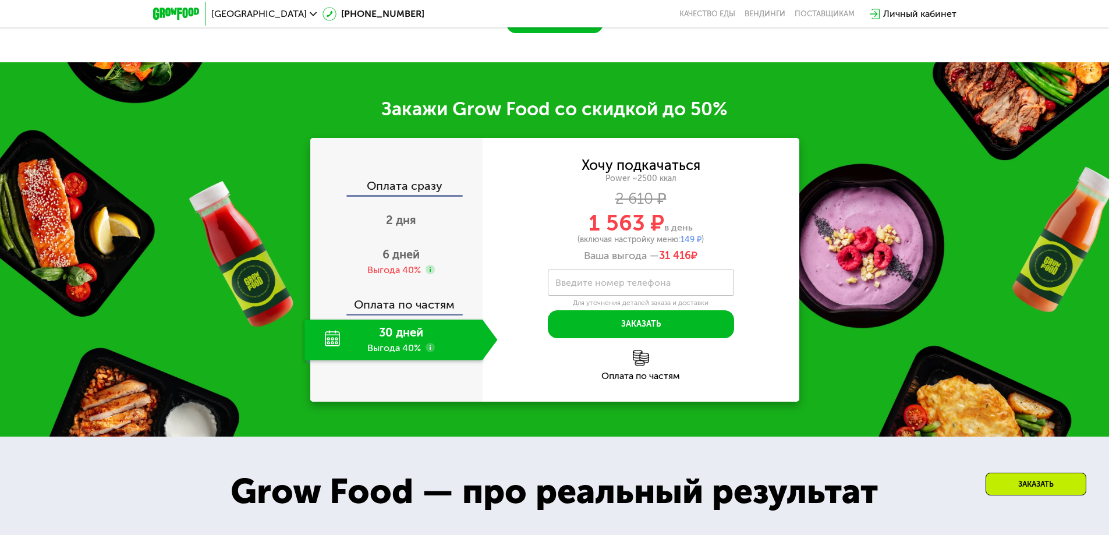
scroll to position [1780, 0]
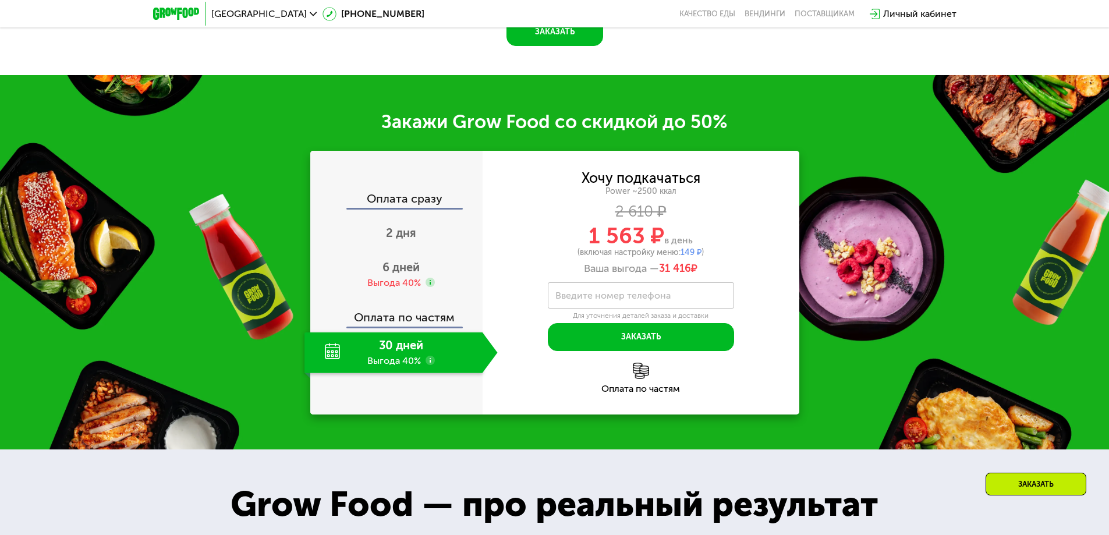
click at [660, 299] on label "Введите номер телефона" at bounding box center [612, 295] width 115 height 6
click at [660, 299] on input "Введите номер телефона" at bounding box center [641, 295] width 186 height 26
click at [749, 292] on div "Хочу подкачаться Power ~2500 ккал 2 610 ₽ 1 563 ₽ в день (включая настройку мен…" at bounding box center [641, 261] width 317 height 179
drag, startPoint x: 683, startPoint y: 252, endPoint x: 704, endPoint y: 256, distance: 21.5
click at [704, 256] on div "(включая настройку меню: 149 ₽ )" at bounding box center [641, 253] width 317 height 8
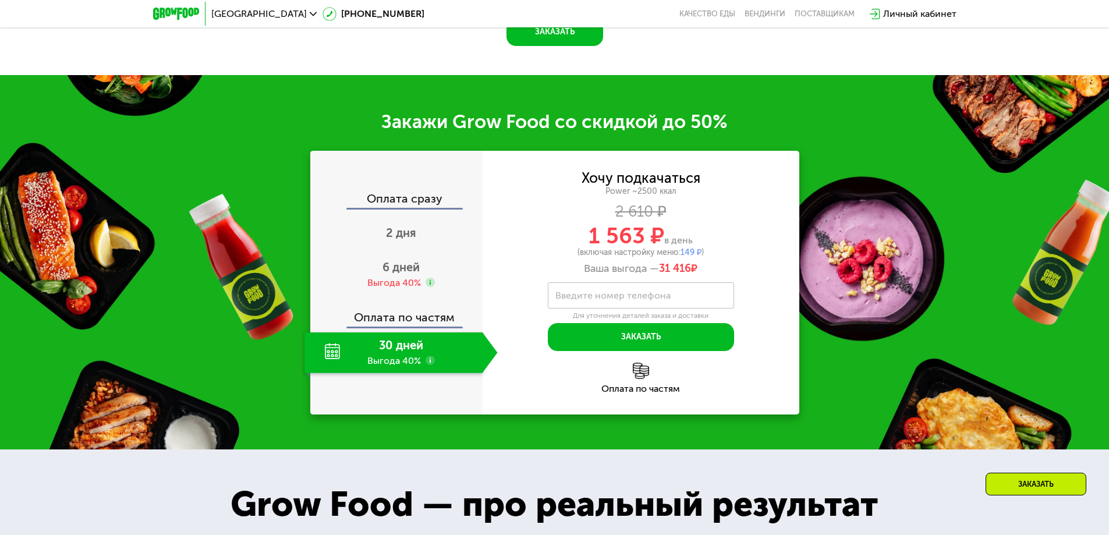
click at [704, 256] on div "(включая настройку меню: 149 ₽ )" at bounding box center [641, 253] width 317 height 8
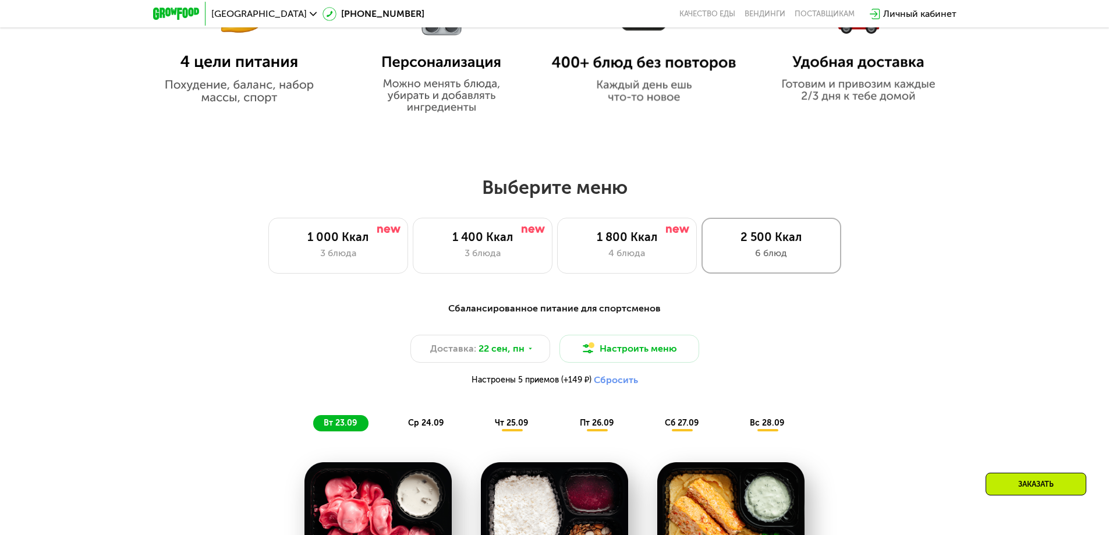
scroll to position [791, 0]
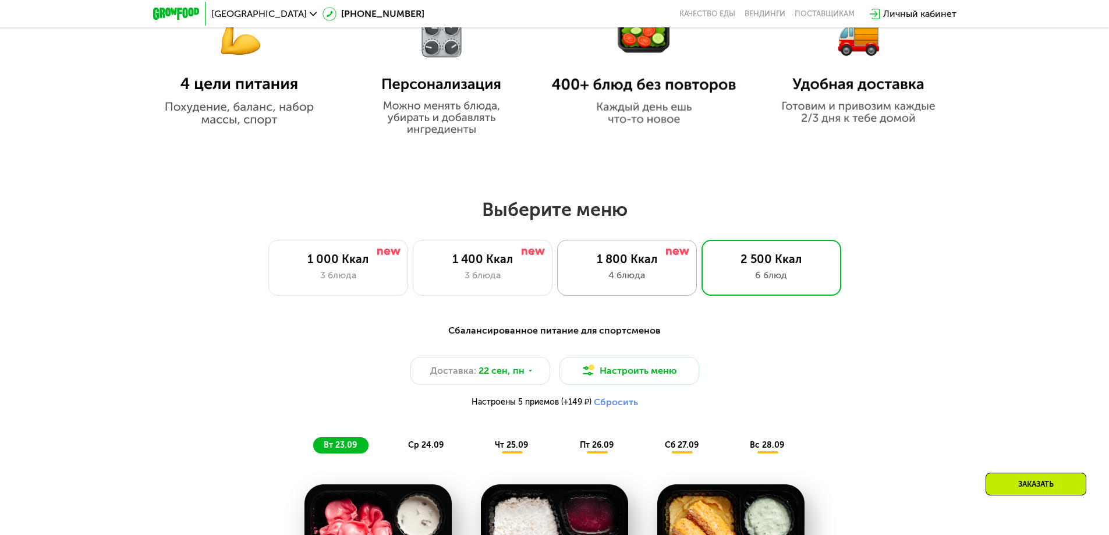
click at [661, 272] on div "4 блюда" at bounding box center [626, 275] width 115 height 14
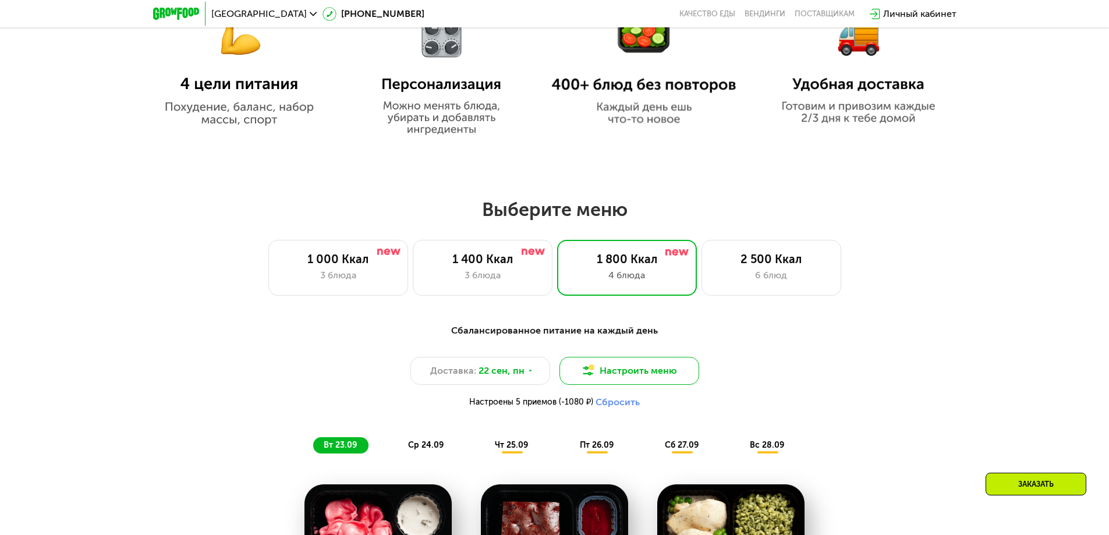
click at [660, 372] on button "Настроить меню" at bounding box center [630, 371] width 140 height 28
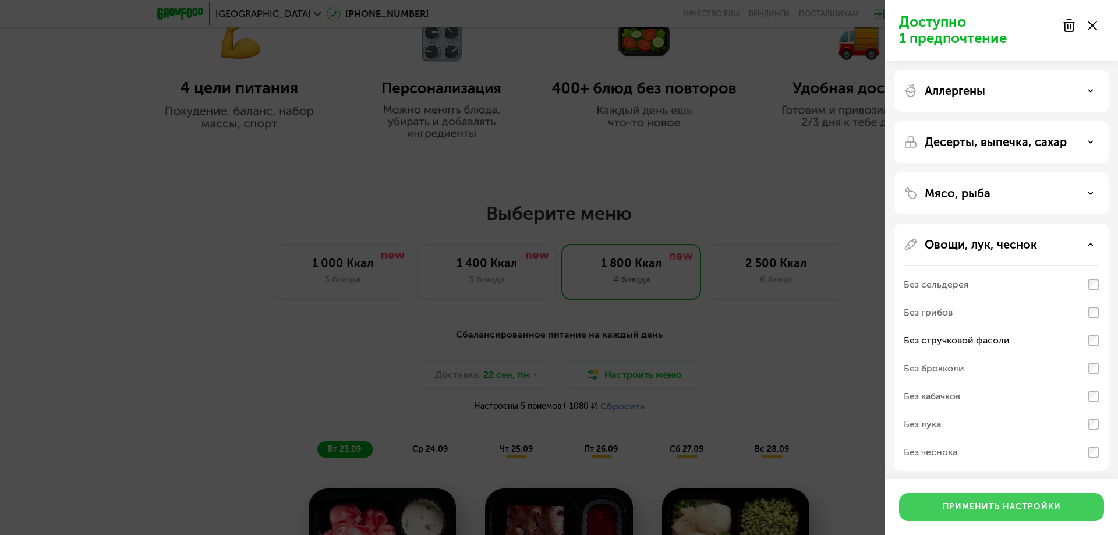
click at [942, 499] on button "Применить настройки" at bounding box center [1001, 507] width 205 height 28
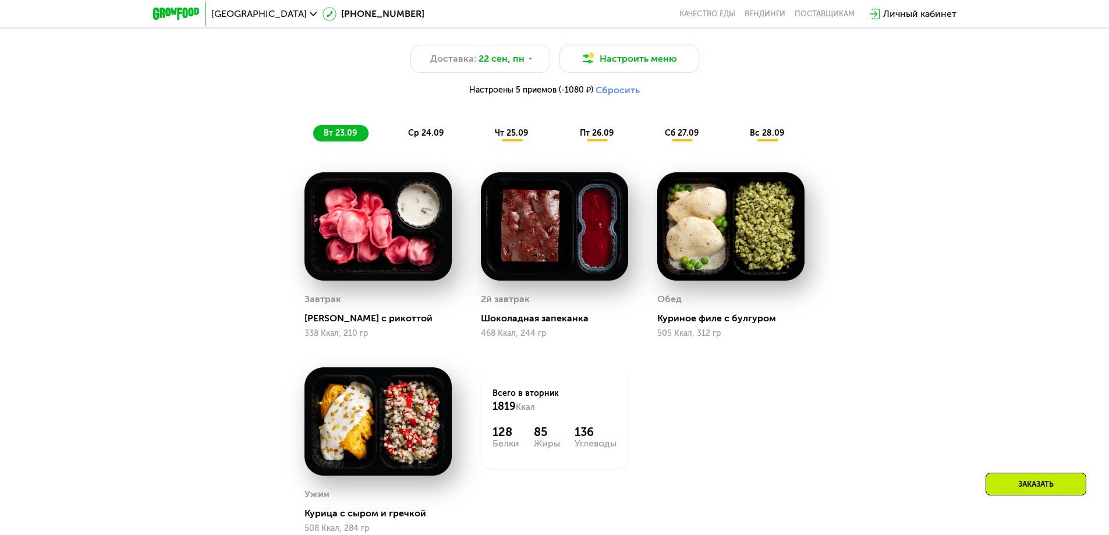
scroll to position [1082, 0]
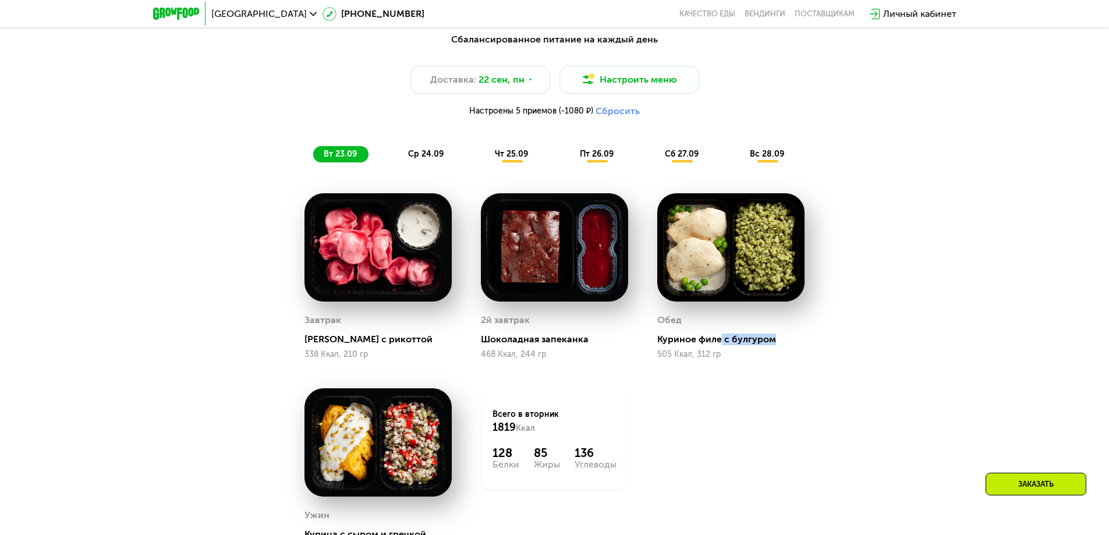
drag, startPoint x: 720, startPoint y: 341, endPoint x: 817, endPoint y: 345, distance: 97.3
click at [817, 345] on div "Обед Куриное филе с булгуром 505 Ккал, 312 гр" at bounding box center [731, 276] width 176 height 195
click at [743, 345] on div "Куриное филе с булгуром" at bounding box center [735, 340] width 157 height 12
drag, startPoint x: 709, startPoint y: 342, endPoint x: 774, endPoint y: 344, distance: 65.8
click at [810, 344] on div "Куриное филе с булгуром" at bounding box center [735, 340] width 157 height 12
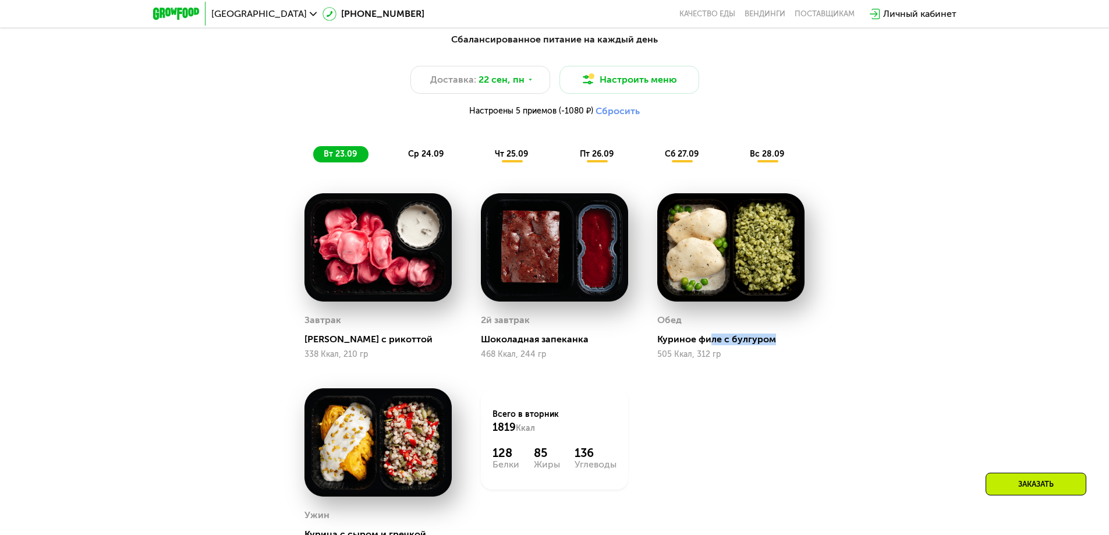
click at [729, 343] on div "Куриное филе с булгуром" at bounding box center [735, 340] width 157 height 12
drag, startPoint x: 714, startPoint y: 345, endPoint x: 816, endPoint y: 347, distance: 101.3
click at [816, 347] on div "Обед Куриное филе с булгуром 505 Ккал, 312 гр" at bounding box center [731, 276] width 176 height 195
click at [780, 352] on div "Обед Куриное филе с булгуром 505 Ккал, 312 гр" at bounding box center [730, 335] width 147 height 48
drag, startPoint x: 762, startPoint y: 350, endPoint x: 718, endPoint y: 346, distance: 43.8
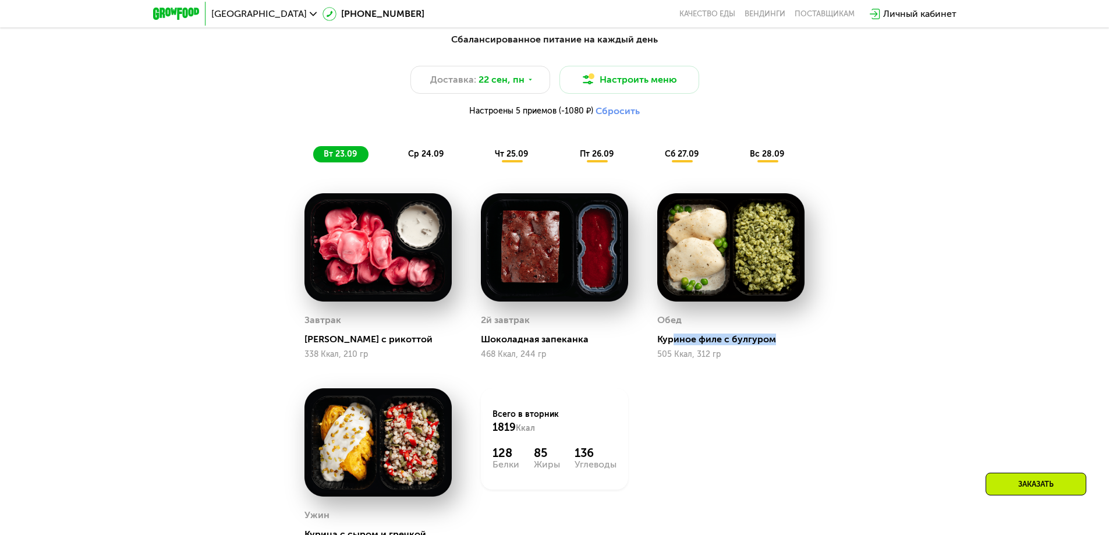
click at [782, 350] on div "Обед Куриное филе с булгуром 505 Ккал, 312 гр" at bounding box center [730, 335] width 147 height 48
drag, startPoint x: 680, startPoint y: 347, endPoint x: 765, endPoint y: 350, distance: 85.1
click at [745, 349] on div "Обед Куриное филе с булгуром 505 Ккал, 312 гр" at bounding box center [730, 335] width 147 height 48
click at [667, 344] on div "Куриное филе с булгуром" at bounding box center [735, 340] width 157 height 12
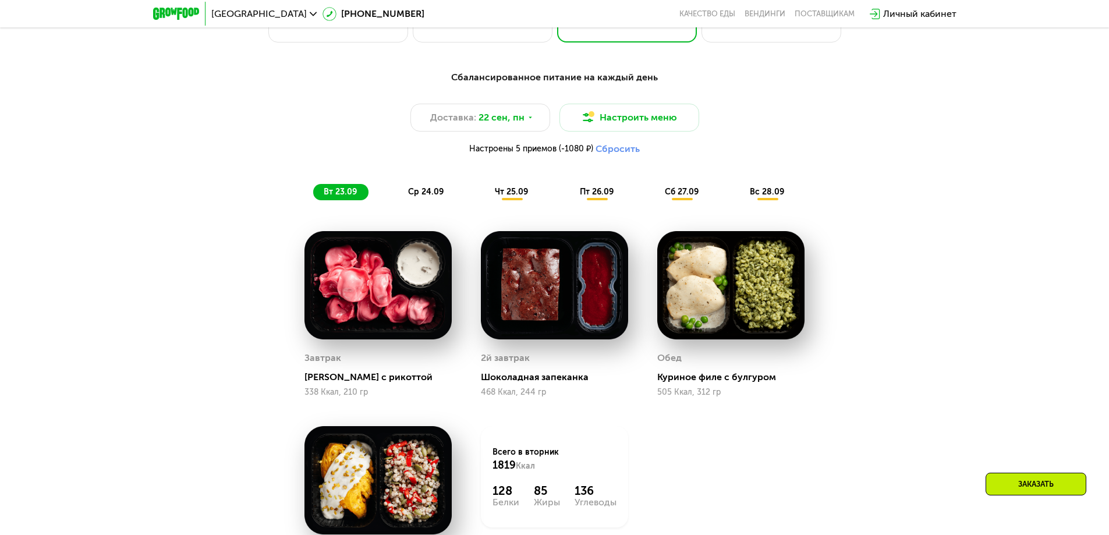
scroll to position [1024, 0]
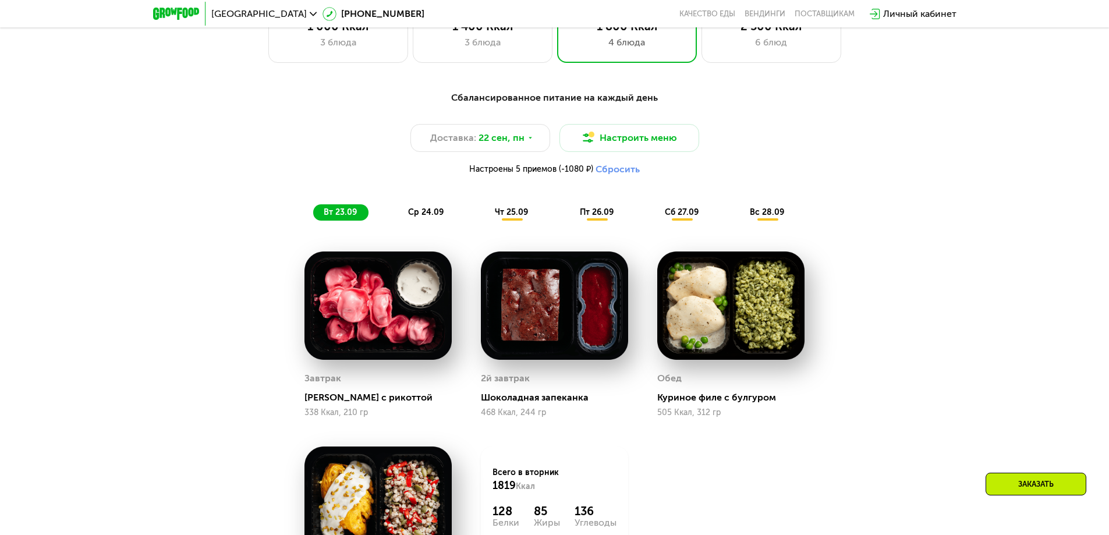
click at [423, 211] on span "ср 24.09" at bounding box center [426, 212] width 36 height 10
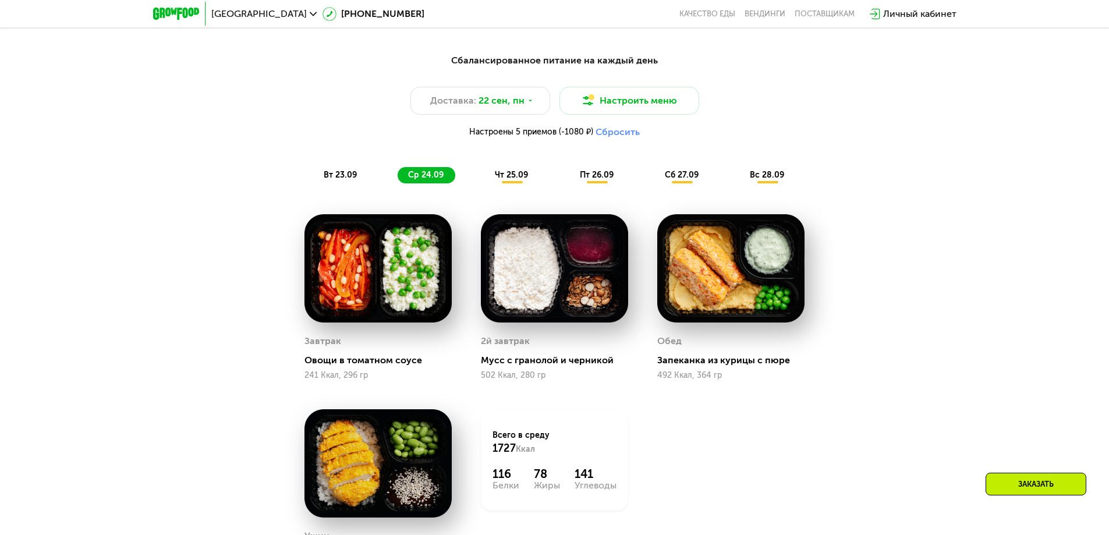
scroll to position [1082, 0]
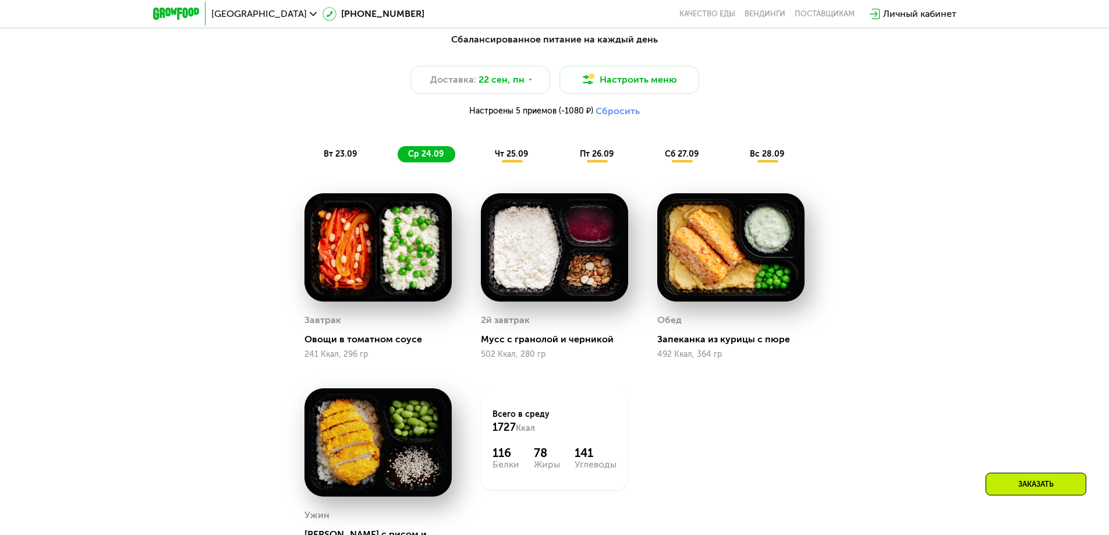
click at [513, 159] on span "чт 25.09" at bounding box center [511, 154] width 33 height 10
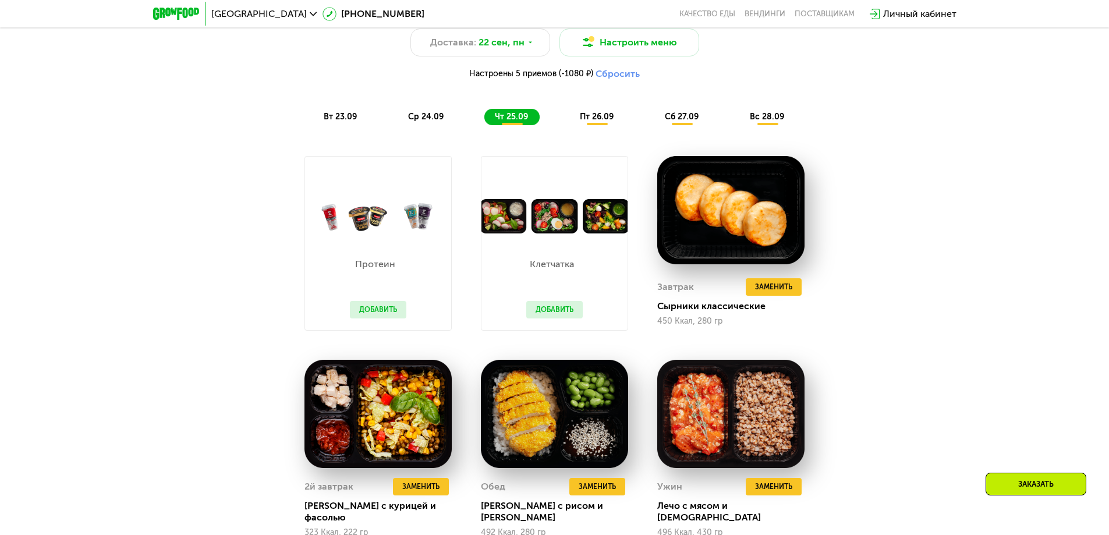
scroll to position [1140, 0]
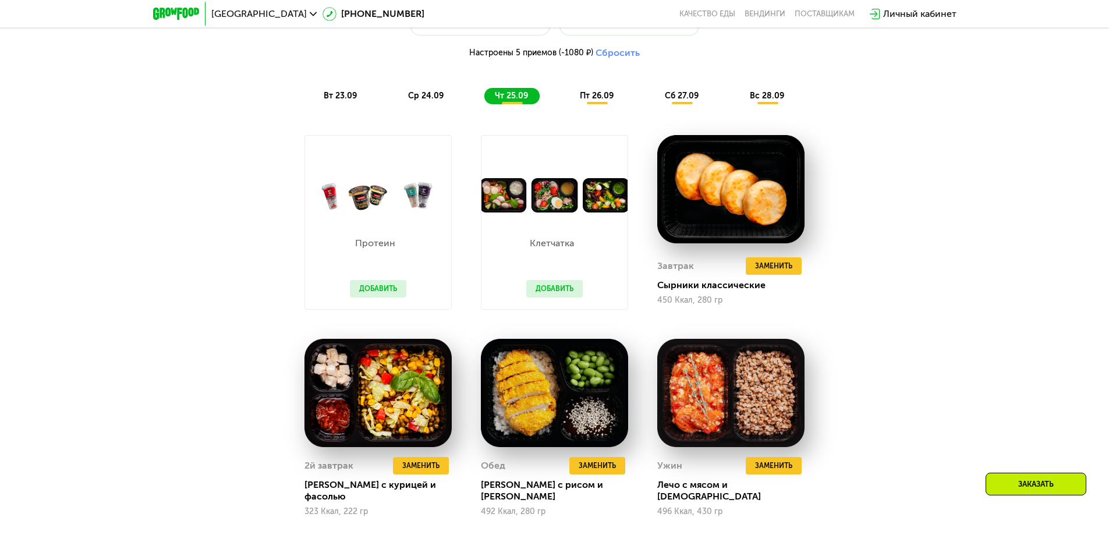
click at [592, 97] on span "пт 26.09" at bounding box center [597, 96] width 34 height 10
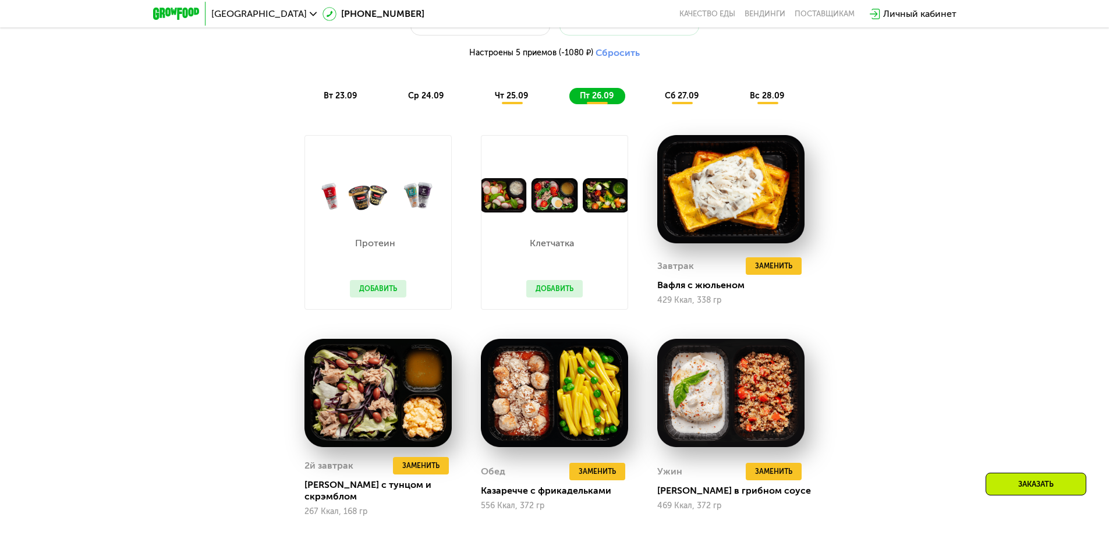
click at [676, 97] on span "сб 27.09" at bounding box center [682, 96] width 34 height 10
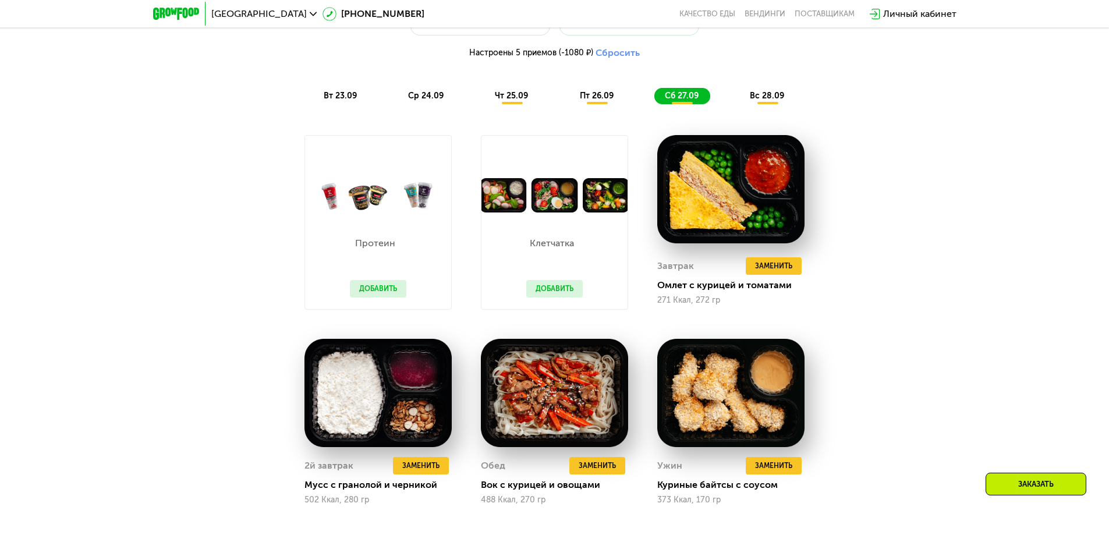
click at [758, 98] on span "вс 28.09" at bounding box center [767, 96] width 34 height 10
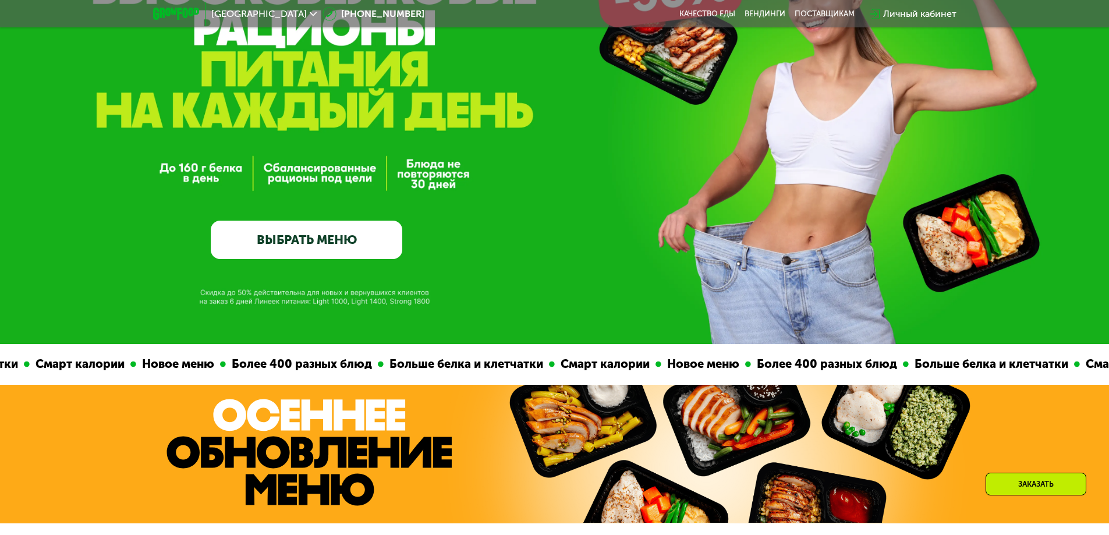
scroll to position [0, 0]
